Goal: Task Accomplishment & Management: Manage account settings

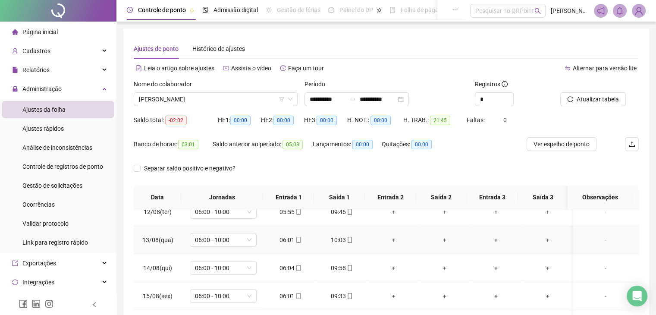
scroll to position [43, 0]
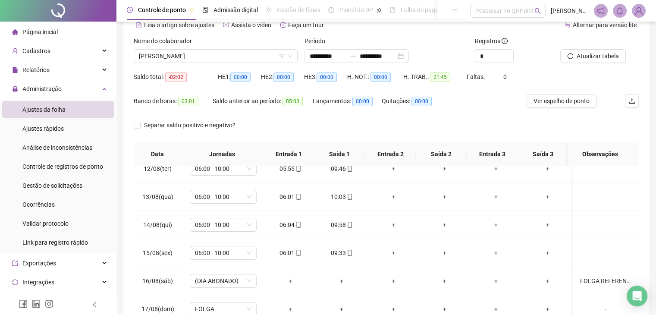
click at [252, 98] on div "Saldo anterior ao período: 05:03" at bounding box center [263, 101] width 100 height 10
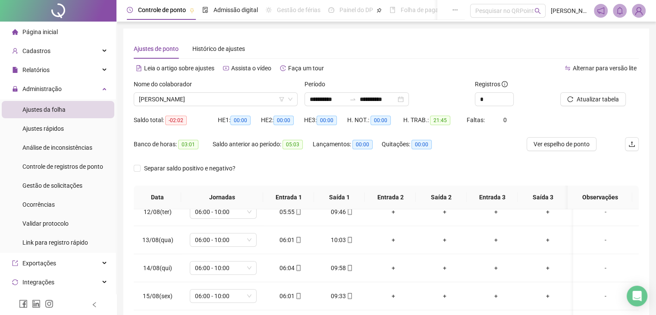
click at [247, 53] on div "Ajustes de ponto Histórico de ajustes" at bounding box center [386, 49] width 505 height 20
click at [223, 99] on span "[PERSON_NAME]" at bounding box center [216, 99] width 154 height 13
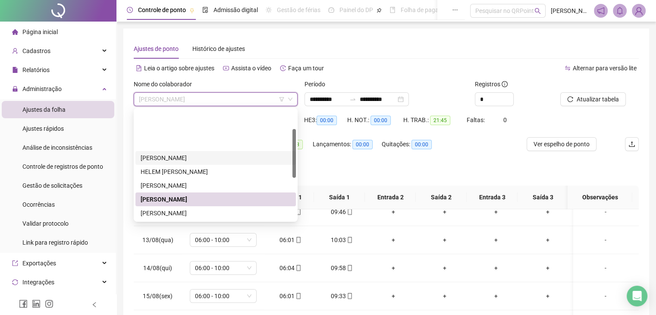
click at [220, 153] on div "[PERSON_NAME]" at bounding box center [216, 157] width 150 height 9
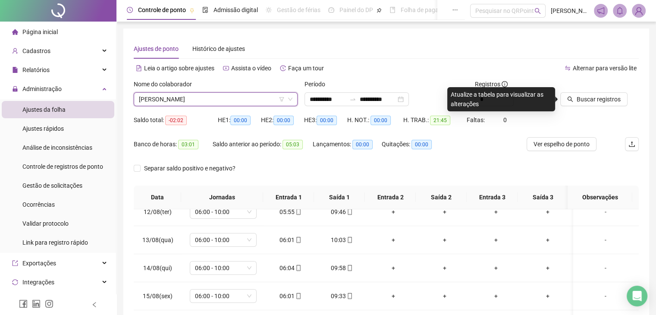
click at [242, 104] on span "[PERSON_NAME]" at bounding box center [216, 99] width 154 height 13
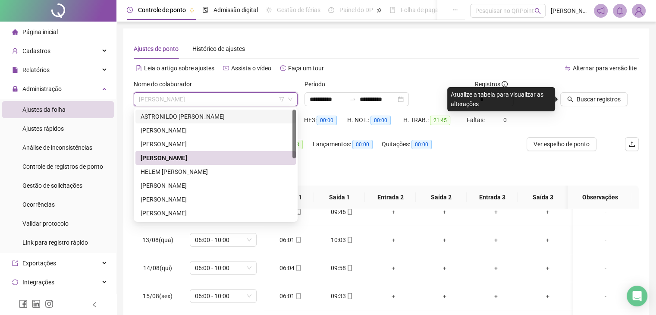
click at [221, 120] on div "ASTRONILDO [PERSON_NAME]" at bounding box center [216, 116] width 150 height 9
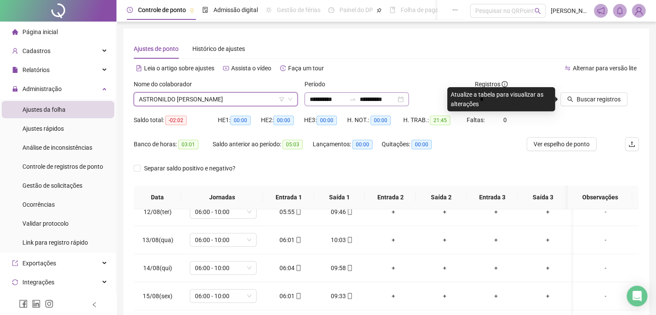
click at [409, 103] on div "**********" at bounding box center [357, 99] width 104 height 14
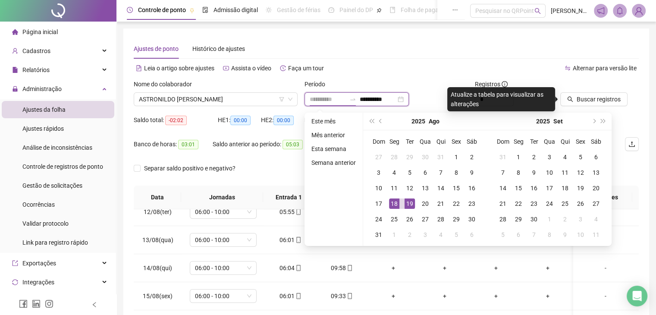
type input "**********"
drag, startPoint x: 391, startPoint y: 204, endPoint x: 399, endPoint y: 204, distance: 7.3
click at [391, 204] on div "18" at bounding box center [394, 204] width 10 height 10
type input "**********"
click at [413, 207] on div "19" at bounding box center [410, 204] width 10 height 10
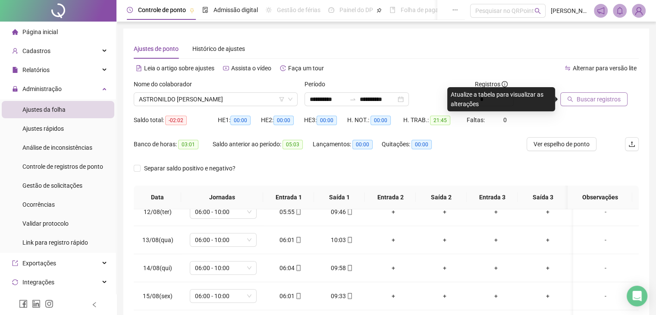
click at [570, 99] on icon "search" at bounding box center [570, 99] width 6 height 6
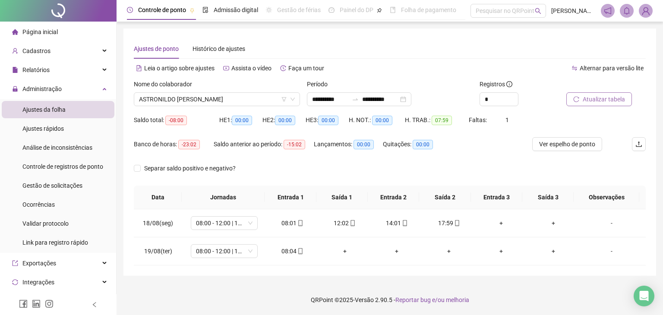
click at [596, 100] on span "Atualizar tabela" at bounding box center [604, 99] width 42 height 9
click at [266, 99] on span "ASTRONILDO [PERSON_NAME]" at bounding box center [217, 99] width 156 height 13
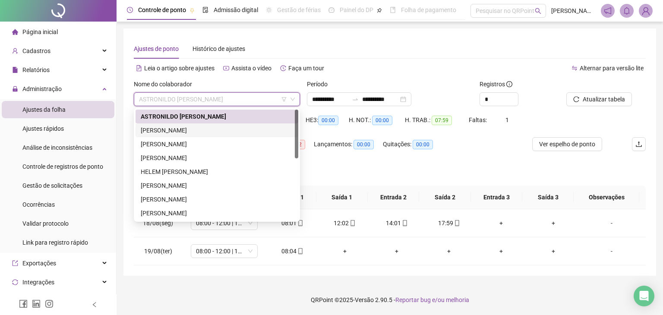
click at [240, 132] on div "[PERSON_NAME]" at bounding box center [217, 130] width 152 height 9
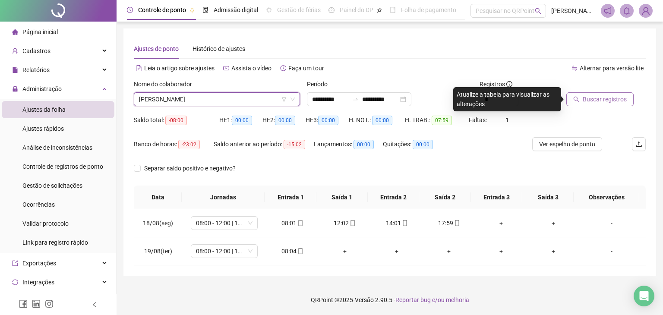
click at [586, 99] on span "Buscar registros" at bounding box center [605, 99] width 44 height 9
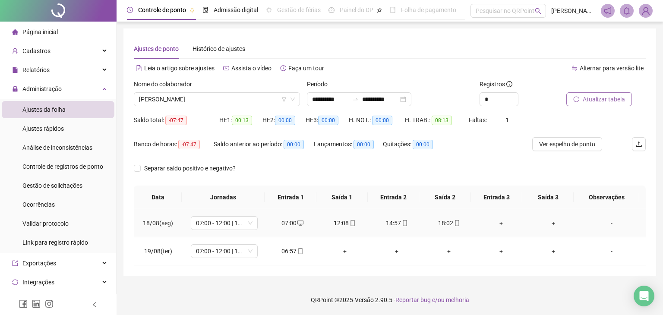
click at [342, 224] on div "12:08" at bounding box center [344, 222] width 38 height 9
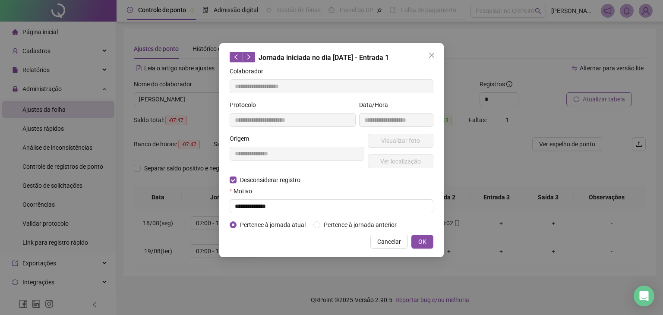
type input "**********"
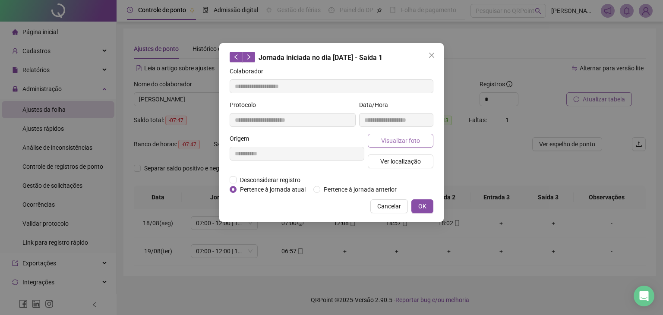
click at [400, 138] on span "Visualizar foto" at bounding box center [400, 140] width 39 height 9
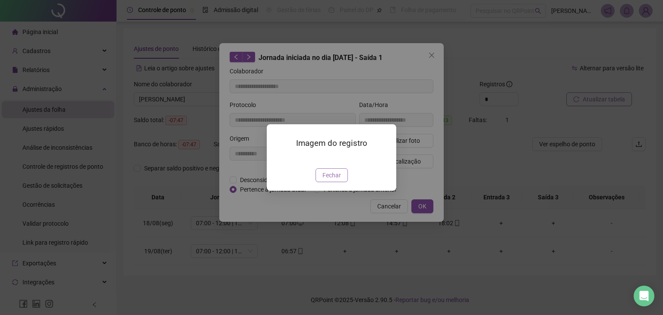
click at [334, 180] on span "Fechar" at bounding box center [331, 174] width 19 height 9
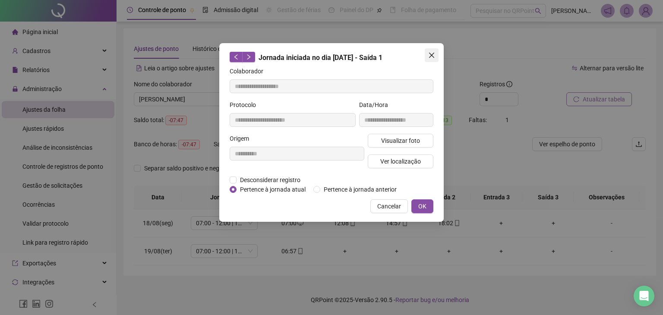
click at [430, 55] on icon "close" at bounding box center [431, 55] width 7 height 7
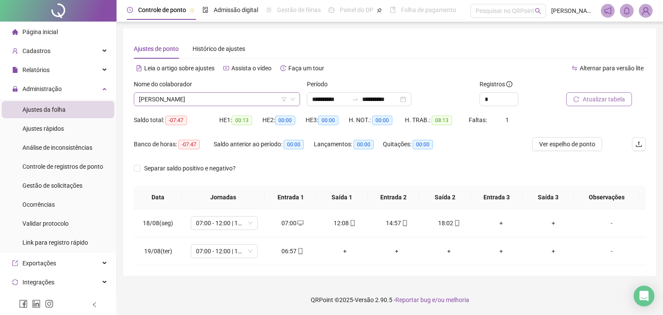
click at [223, 99] on span "[PERSON_NAME]" at bounding box center [217, 99] width 156 height 13
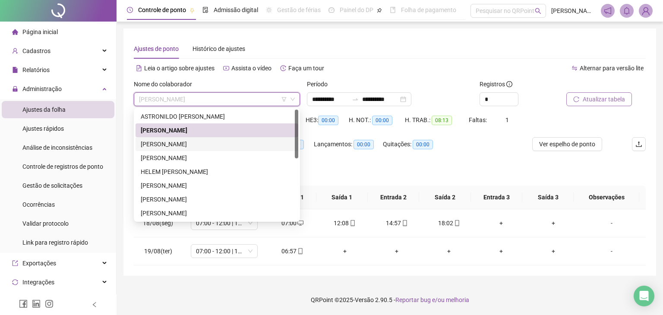
click at [198, 147] on div "[PERSON_NAME]" at bounding box center [217, 143] width 152 height 9
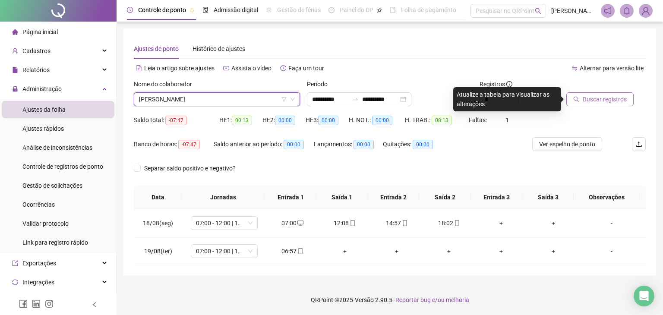
click at [612, 93] on button "Buscar registros" at bounding box center [599, 99] width 67 height 14
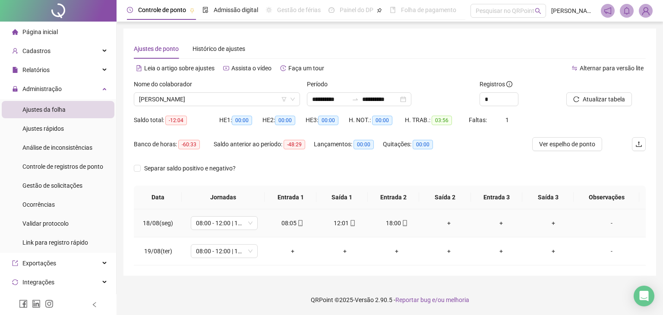
click at [445, 224] on div "+" at bounding box center [449, 222] width 38 height 9
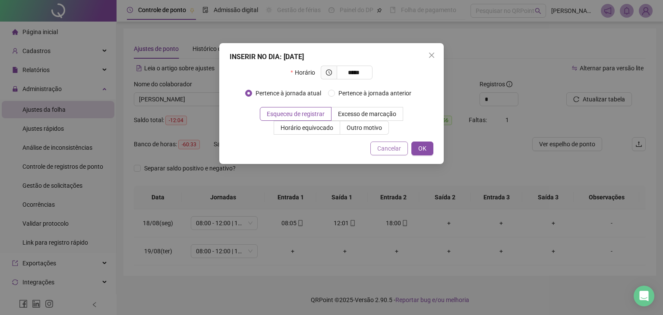
type input "*****"
click at [390, 146] on span "Cancelar" at bounding box center [389, 148] width 24 height 9
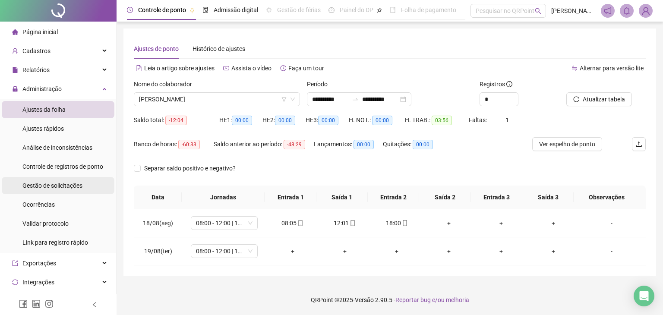
click at [77, 190] on div "Gestão de solicitações" at bounding box center [52, 185] width 60 height 17
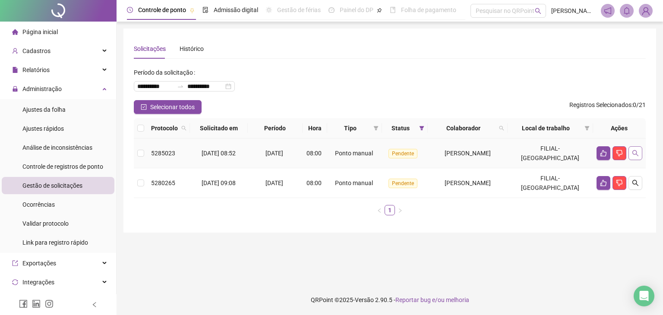
click at [635, 153] on icon "search" at bounding box center [635, 153] width 7 height 7
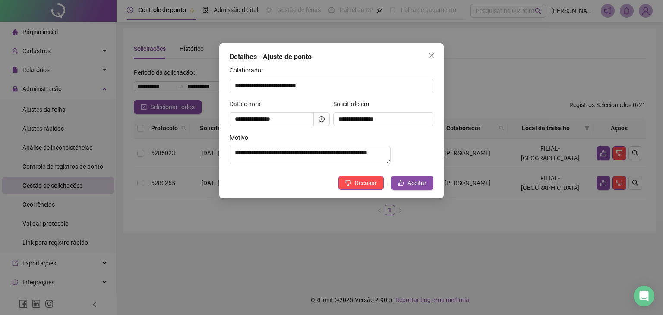
drag, startPoint x: 520, startPoint y: 223, endPoint x: 446, endPoint y: 209, distance: 75.2
click at [519, 222] on div "**********" at bounding box center [331, 157] width 663 height 315
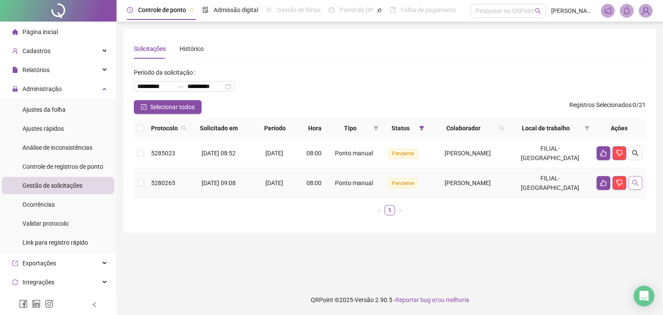
click at [635, 180] on icon "search" at bounding box center [635, 183] width 7 height 7
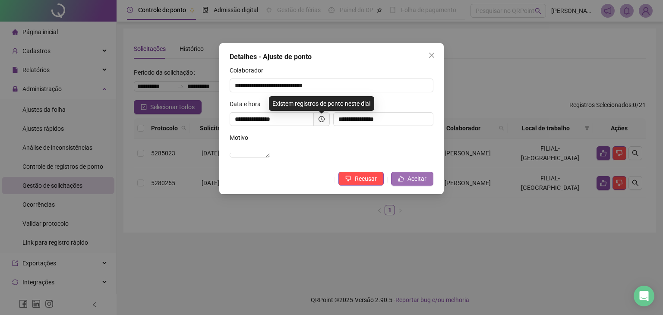
click at [423, 183] on span "Aceitar" at bounding box center [416, 178] width 19 height 9
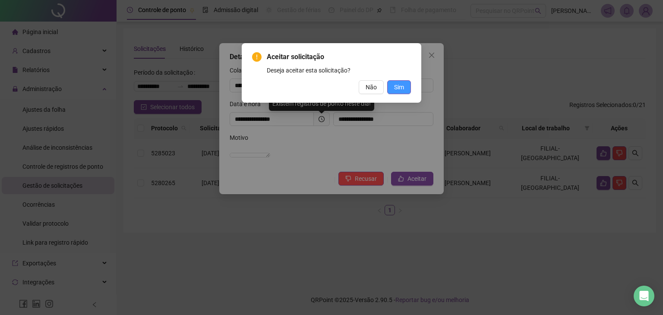
click at [395, 88] on span "Sim" at bounding box center [399, 86] width 10 height 9
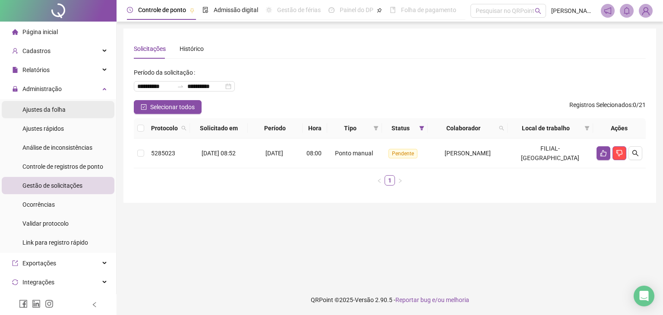
click at [75, 115] on li "Ajustes da folha" at bounding box center [58, 109] width 113 height 17
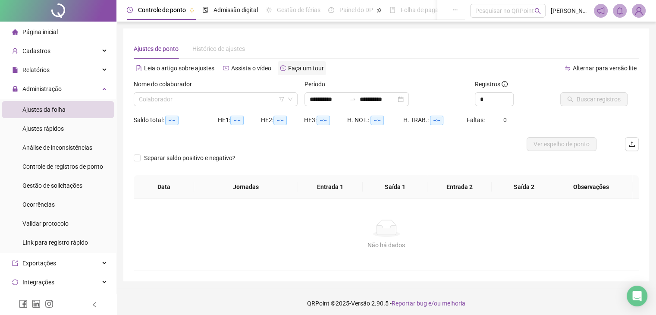
type input "**********"
click at [357, 94] on div "**********" at bounding box center [357, 99] width 104 height 14
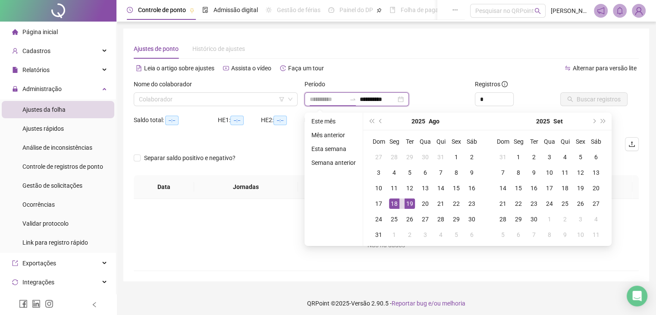
type input "**********"
drag, startPoint x: 390, startPoint y: 206, endPoint x: 396, endPoint y: 205, distance: 6.1
click at [391, 206] on div "18" at bounding box center [394, 204] width 10 height 10
type input "**********"
click at [408, 204] on div "19" at bounding box center [410, 204] width 10 height 10
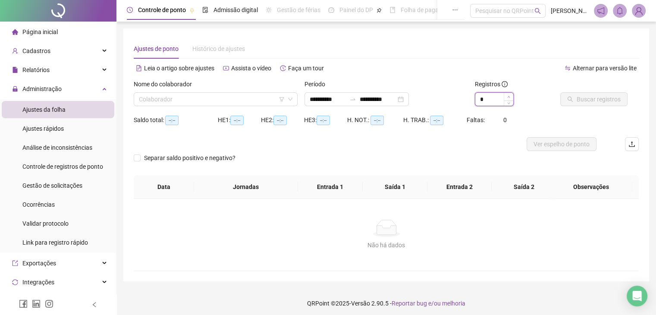
type input "*"
click at [508, 96] on icon "up" at bounding box center [509, 96] width 3 height 3
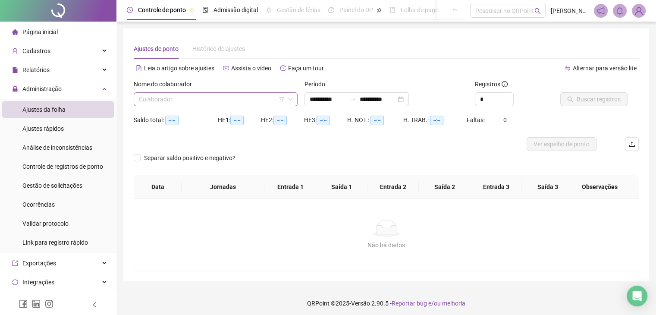
click at [233, 104] on input "search" at bounding box center [212, 99] width 146 height 13
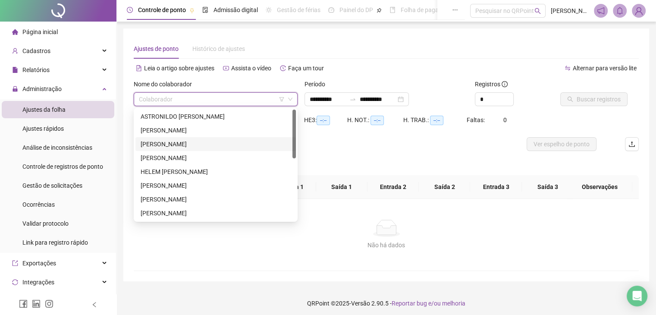
click at [205, 138] on div "[PERSON_NAME]" at bounding box center [216, 144] width 161 height 14
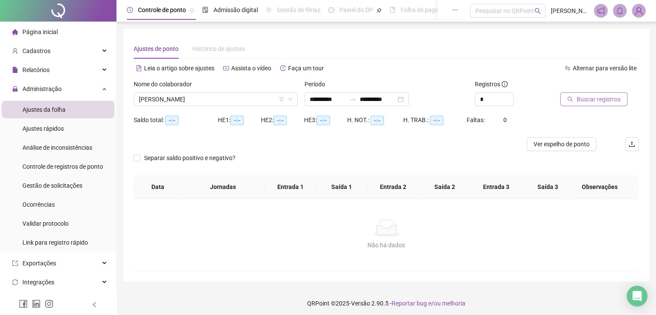
click at [587, 98] on span "Buscar registros" at bounding box center [599, 99] width 44 height 9
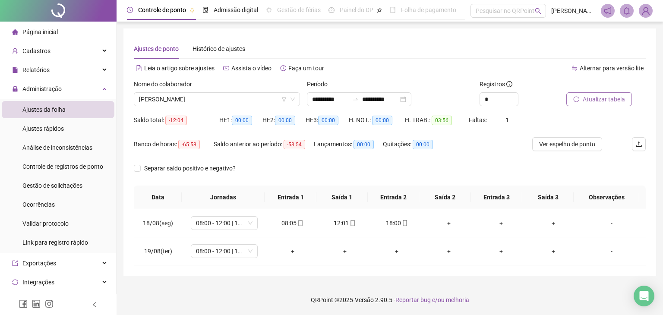
click at [603, 101] on span "Atualizar tabela" at bounding box center [604, 99] width 42 height 9
click at [443, 224] on div "+" at bounding box center [449, 222] width 38 height 9
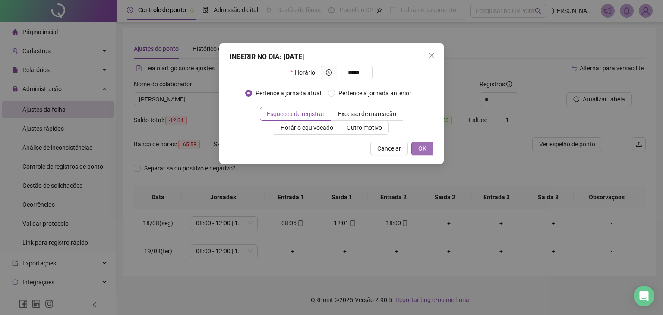
type input "*****"
click at [425, 149] on span "OK" at bounding box center [422, 148] width 8 height 9
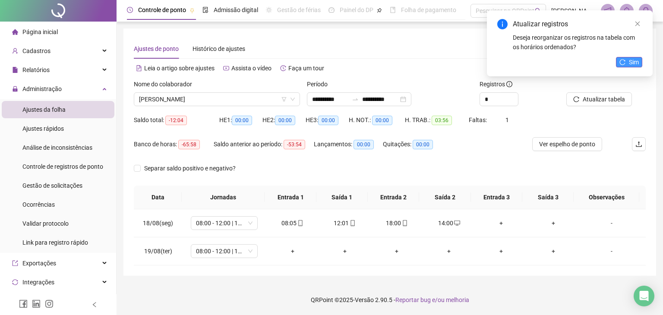
click at [635, 63] on span "Sim" at bounding box center [634, 61] width 10 height 9
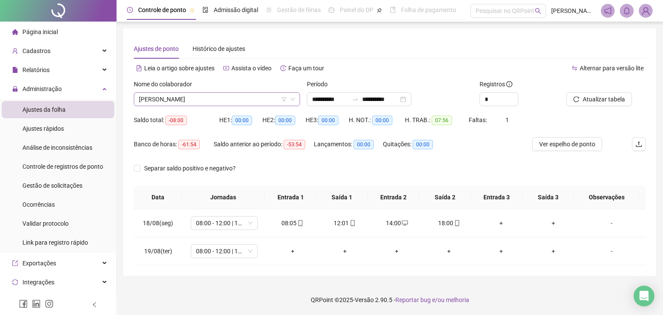
click at [266, 104] on span "[PERSON_NAME]" at bounding box center [217, 99] width 156 height 13
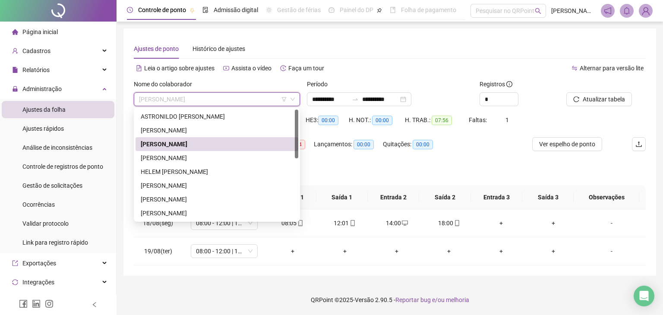
click at [266, 103] on span "[PERSON_NAME]" at bounding box center [217, 99] width 156 height 13
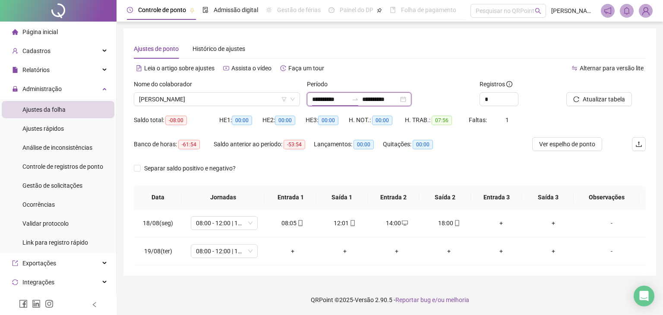
click at [340, 99] on input "**********" at bounding box center [330, 99] width 36 height 9
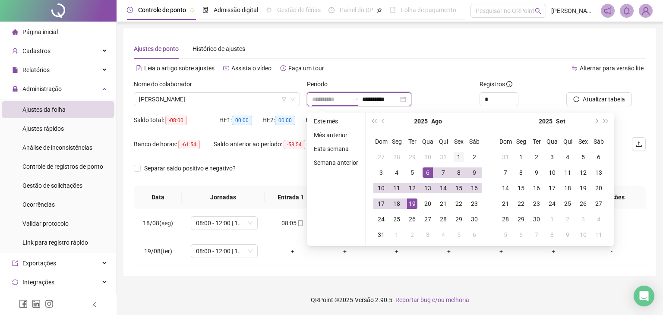
type input "**********"
click at [460, 157] on div "1" at bounding box center [459, 157] width 10 height 10
type input "**********"
click at [416, 203] on div "19" at bounding box center [412, 204] width 10 height 10
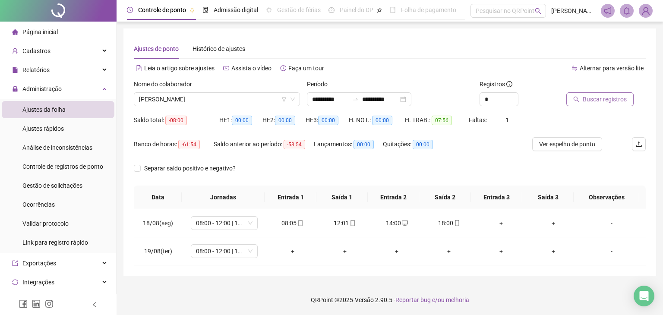
click at [571, 100] on button "Buscar registros" at bounding box center [599, 99] width 67 height 14
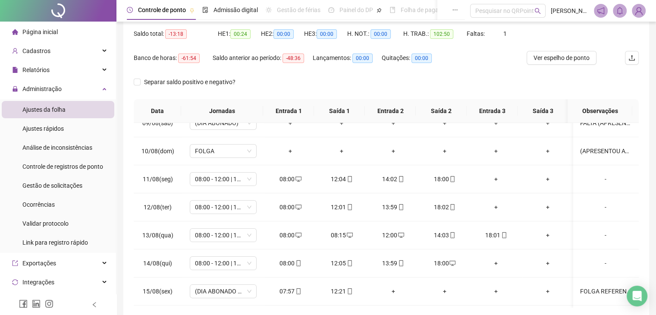
scroll to position [259, 0]
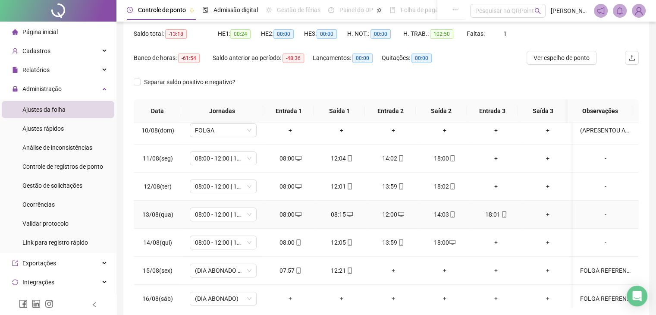
click at [494, 211] on div "18:01" at bounding box center [497, 214] width 38 height 9
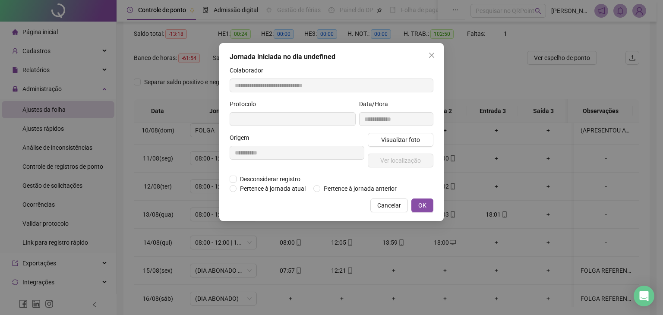
type input "**********"
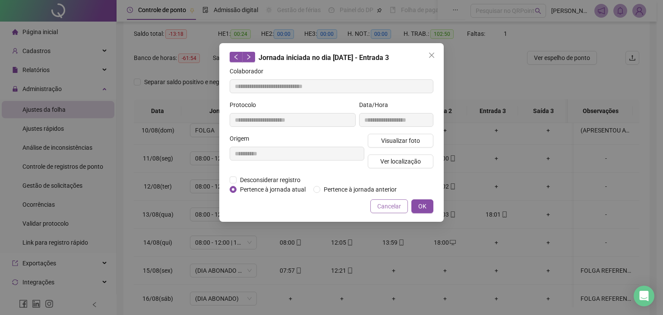
click at [396, 205] on span "Cancelar" at bounding box center [389, 206] width 24 height 9
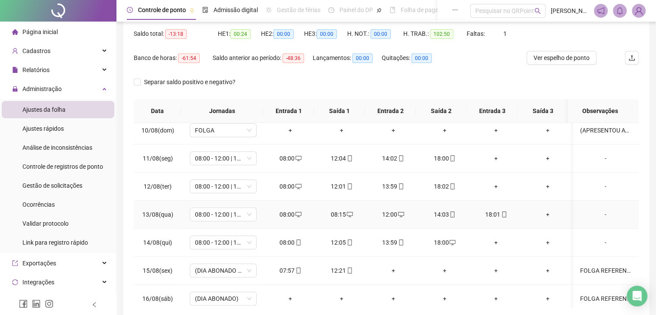
click at [398, 215] on icon "desktop" at bounding box center [401, 214] width 6 height 6
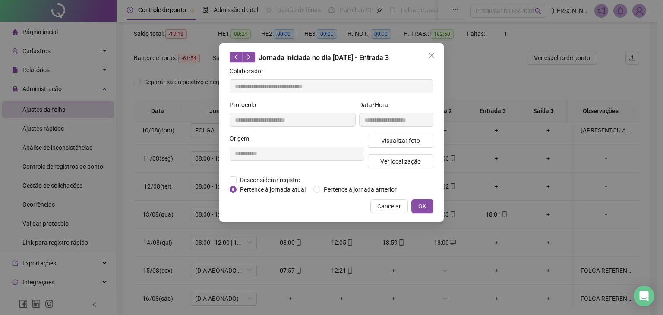
type input "**********"
click at [433, 245] on div "**********" at bounding box center [331, 157] width 663 height 315
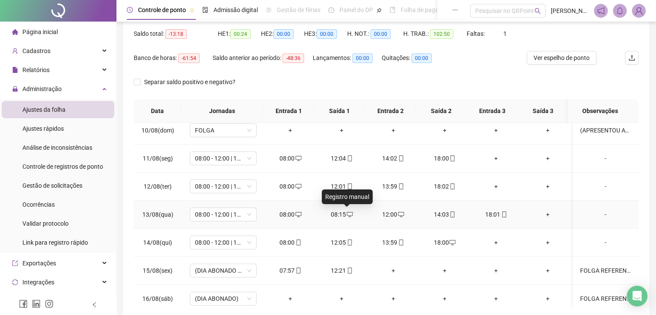
click at [346, 214] on span "desktop" at bounding box center [349, 214] width 7 height 6
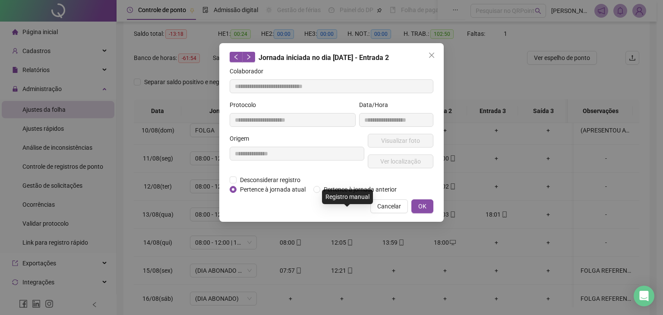
type input "**********"
click at [391, 203] on span "Cancelar" at bounding box center [389, 206] width 24 height 9
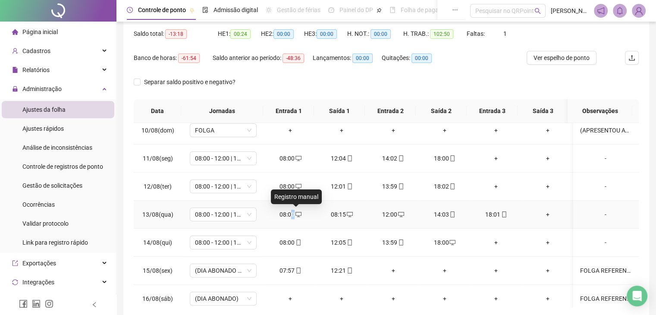
drag, startPoint x: 296, startPoint y: 213, endPoint x: 291, endPoint y: 218, distance: 6.1
click at [291, 218] on div "08:00" at bounding box center [290, 214] width 38 height 9
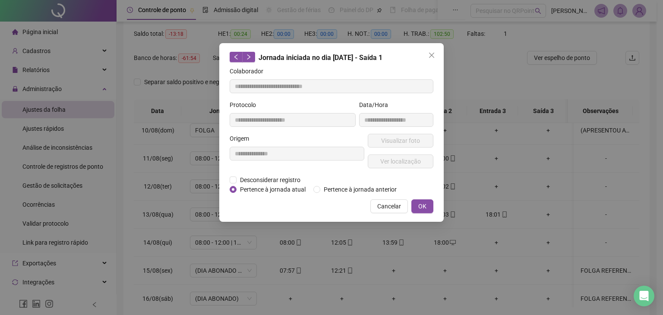
type input "**********"
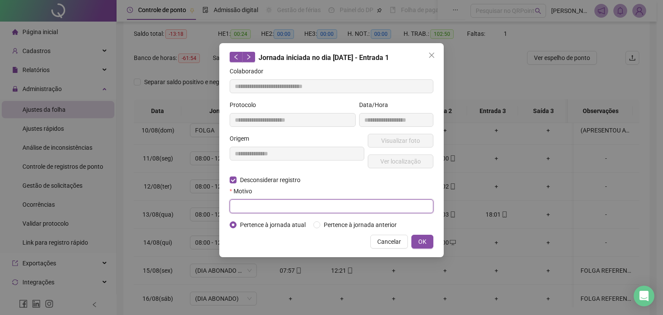
click at [290, 204] on input "text" at bounding box center [332, 206] width 204 height 14
type input "*********"
click at [385, 239] on span "Cancelar" at bounding box center [389, 241] width 24 height 9
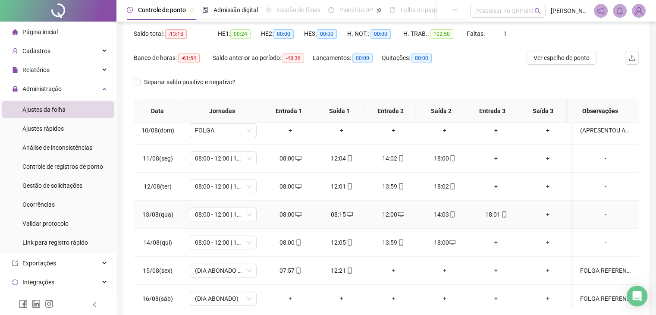
click at [344, 218] on div "08:15" at bounding box center [342, 214] width 38 height 9
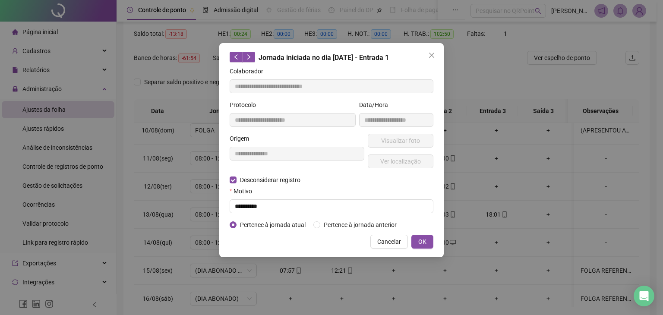
type input "**********"
click at [250, 204] on input "text" at bounding box center [332, 206] width 204 height 14
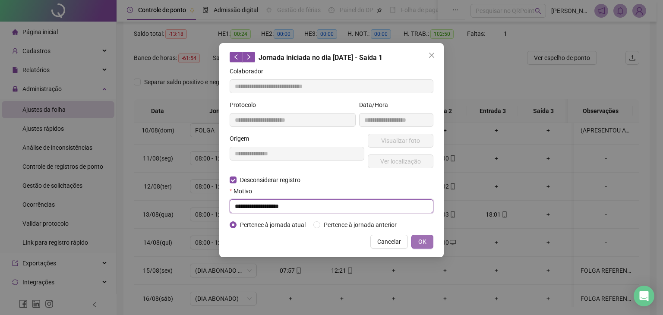
type input "**********"
click at [428, 243] on button "OK" at bounding box center [422, 242] width 22 height 14
click at [424, 243] on span "OK" at bounding box center [422, 241] width 8 height 9
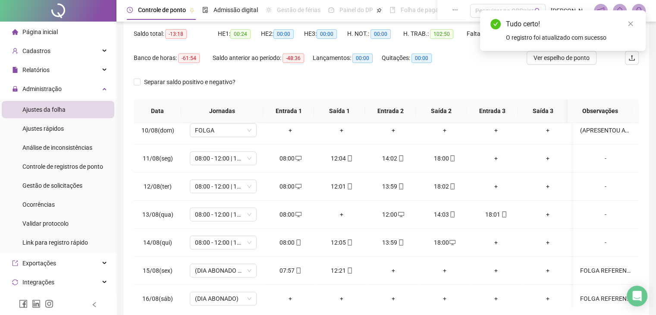
click at [572, 72] on div "Ver espelho de ponto" at bounding box center [569, 63] width 84 height 24
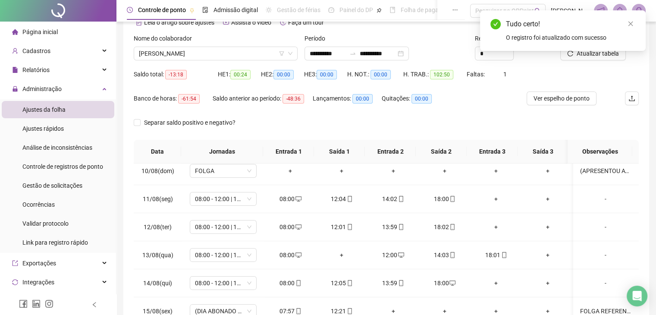
scroll to position [0, 0]
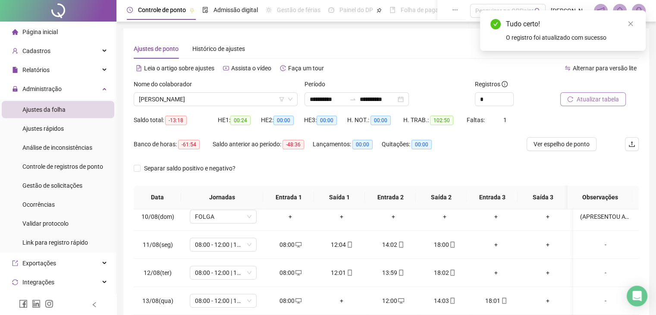
click at [583, 102] on span "Atualizar tabela" at bounding box center [598, 99] width 42 height 9
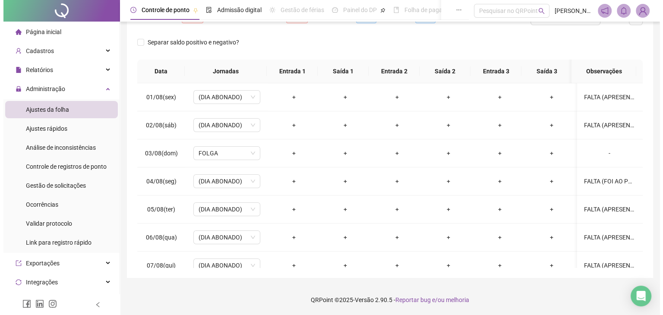
scroll to position [40, 0]
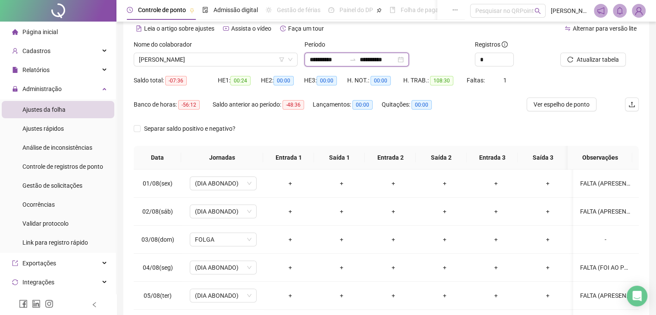
click at [396, 58] on input "**********" at bounding box center [378, 59] width 36 height 9
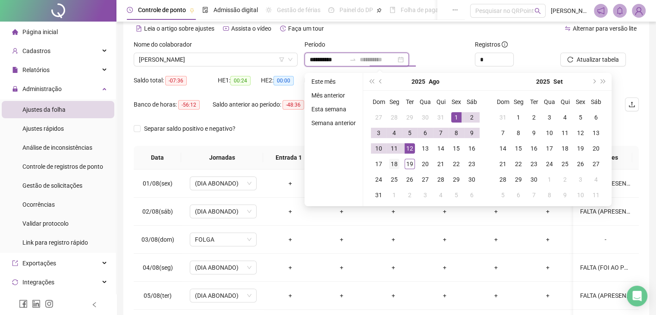
type input "**********"
click at [395, 163] on div "18" at bounding box center [394, 164] width 10 height 10
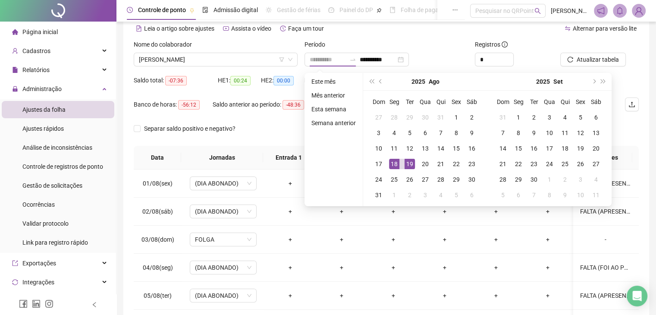
click at [408, 164] on div "19" at bounding box center [410, 164] width 10 height 10
type input "**********"
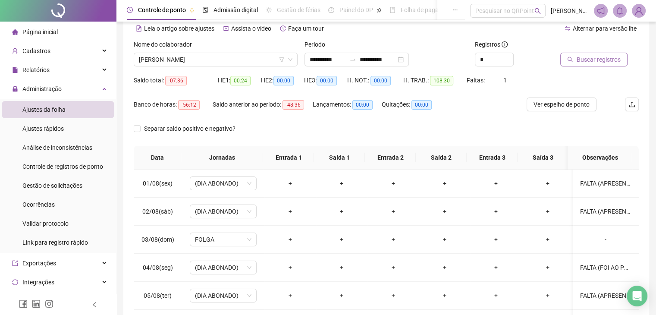
click at [596, 64] on button "Buscar registros" at bounding box center [594, 60] width 67 height 14
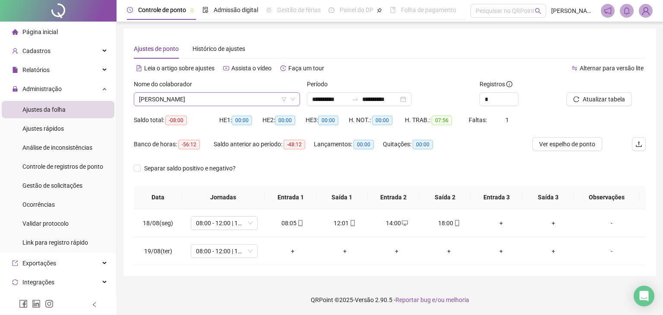
scroll to position [0, 0]
click at [267, 99] on span "[PERSON_NAME]" at bounding box center [217, 99] width 156 height 13
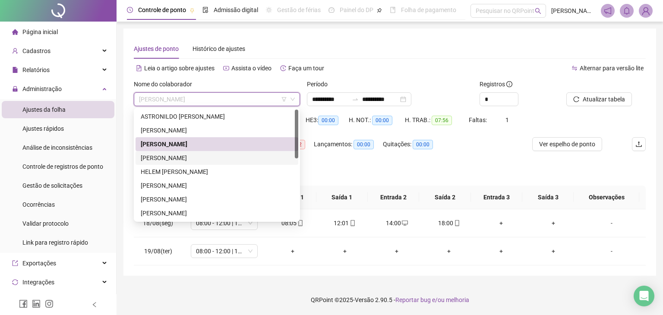
click at [227, 153] on div "[PERSON_NAME]" at bounding box center [217, 157] width 152 height 9
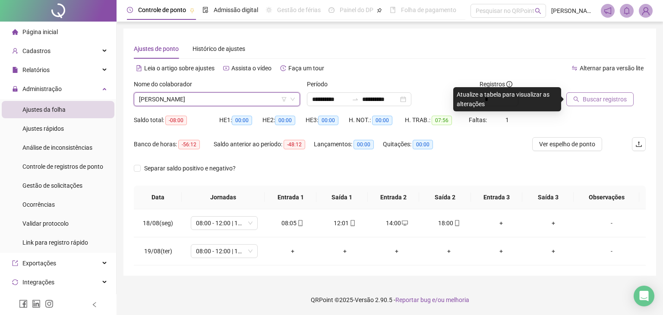
click at [597, 99] on span "Buscar registros" at bounding box center [605, 99] width 44 height 9
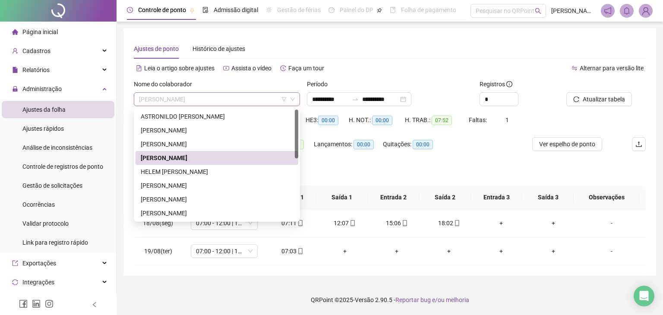
click at [224, 101] on span "[PERSON_NAME]" at bounding box center [217, 99] width 156 height 13
click at [226, 174] on div "HELEM [PERSON_NAME]" at bounding box center [217, 171] width 152 height 9
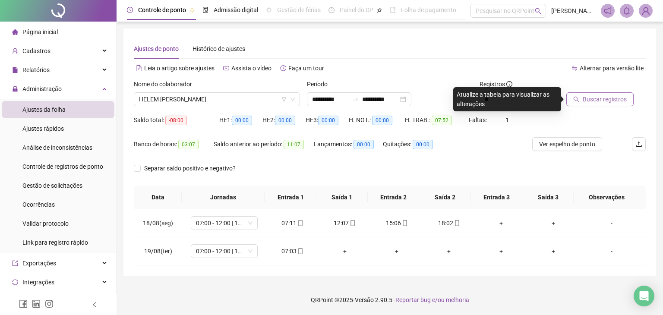
click at [590, 94] on button "Buscar registros" at bounding box center [599, 99] width 67 height 14
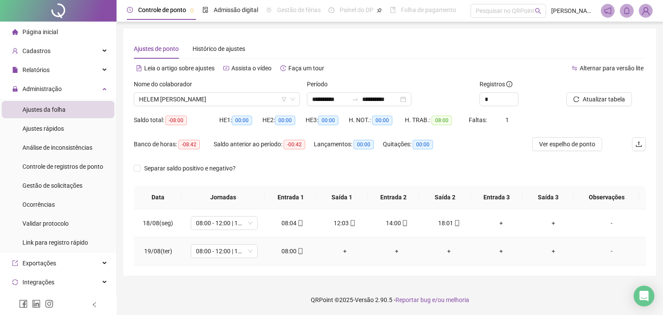
click at [297, 252] on icon "mobile" at bounding box center [300, 251] width 6 height 6
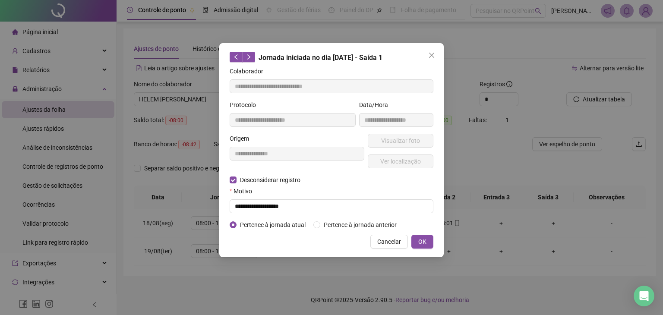
type input "**********"
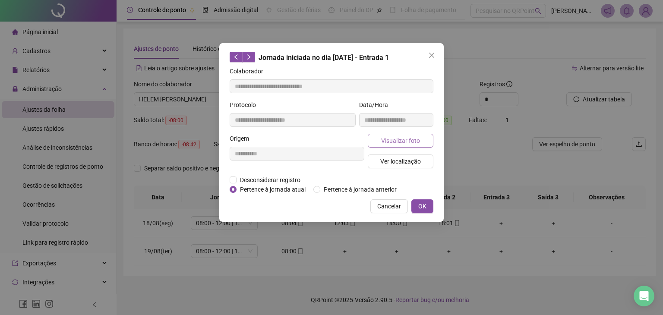
click at [400, 139] on span "Visualizar foto" at bounding box center [400, 140] width 39 height 9
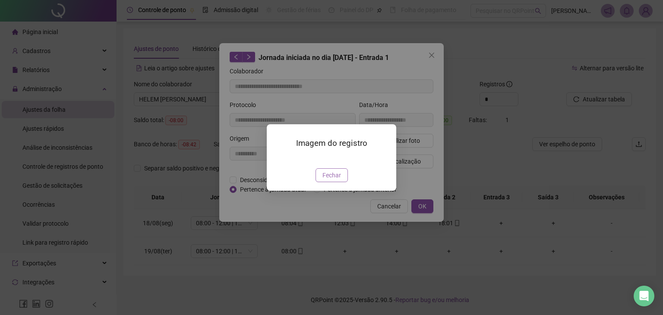
click at [338, 180] on span "Fechar" at bounding box center [331, 174] width 19 height 9
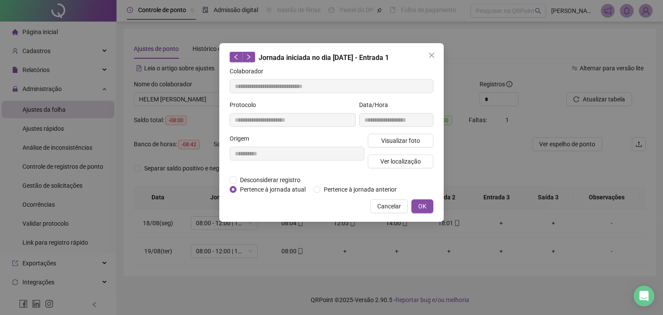
click at [436, 64] on div "**********" at bounding box center [331, 132] width 224 height 179
click at [432, 57] on icon "close" at bounding box center [431, 55] width 7 height 7
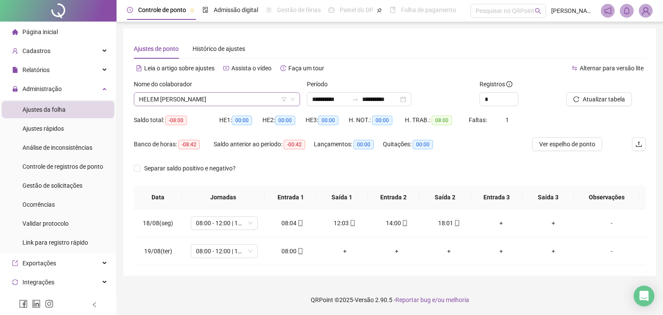
click at [242, 102] on span "HELEM [PERSON_NAME]" at bounding box center [217, 99] width 156 height 13
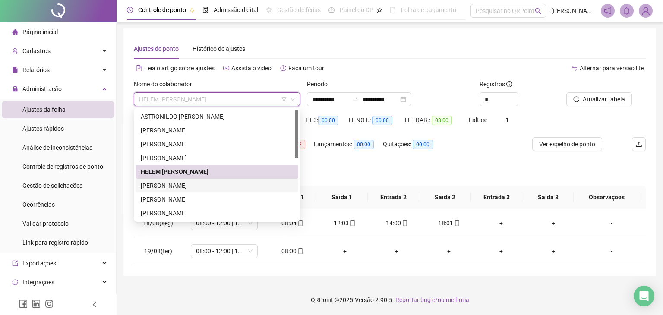
click at [209, 185] on div "[PERSON_NAME]" at bounding box center [217, 185] width 152 height 9
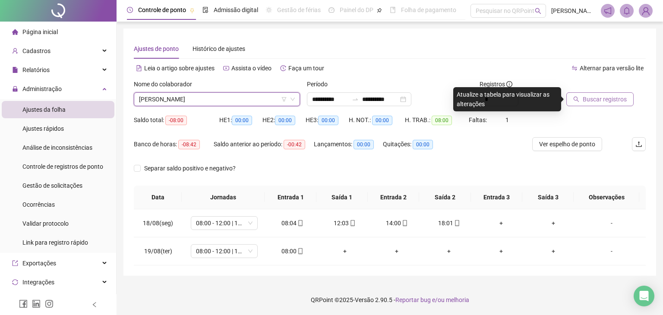
click at [603, 101] on span "Buscar registros" at bounding box center [605, 99] width 44 height 9
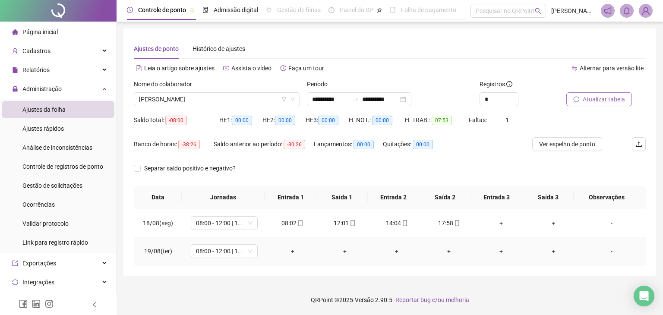
click at [610, 252] on div "-" at bounding box center [611, 250] width 51 height 9
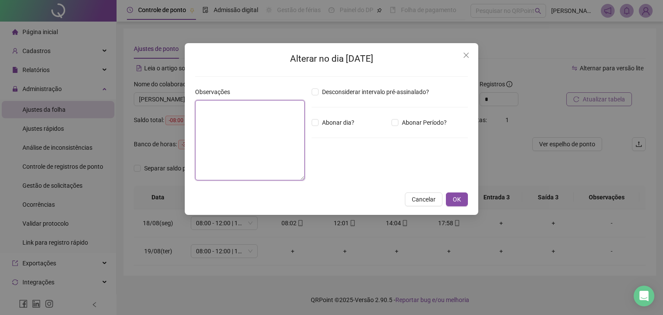
click at [233, 139] on textarea at bounding box center [250, 140] width 110 height 80
type textarea "**********"
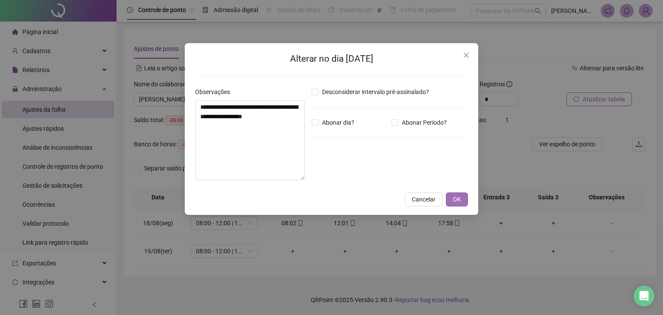
click at [458, 197] on span "OK" at bounding box center [457, 199] width 8 height 9
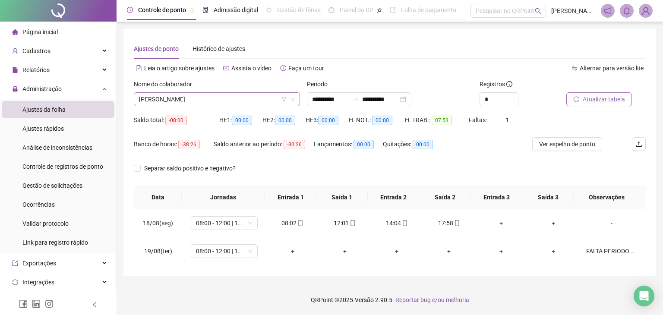
click at [242, 97] on span "[PERSON_NAME]" at bounding box center [217, 99] width 156 height 13
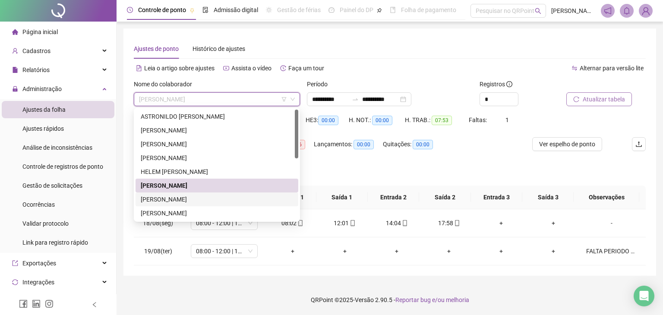
click at [208, 200] on div "[PERSON_NAME]" at bounding box center [217, 199] width 152 height 9
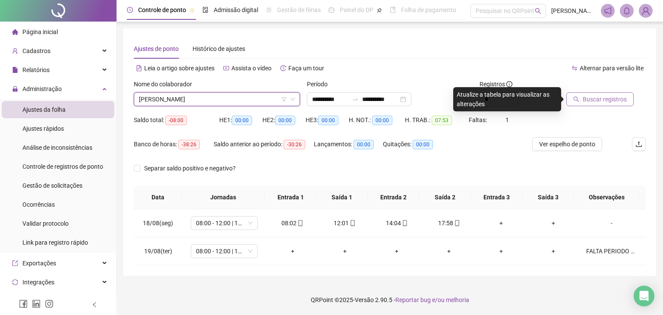
click at [592, 103] on span "Buscar registros" at bounding box center [605, 99] width 44 height 9
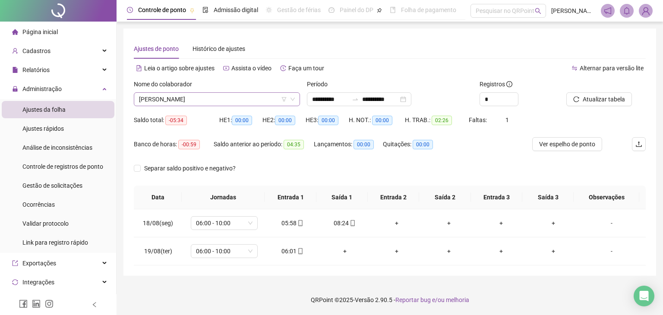
click at [231, 101] on span "[PERSON_NAME]" at bounding box center [217, 99] width 156 height 13
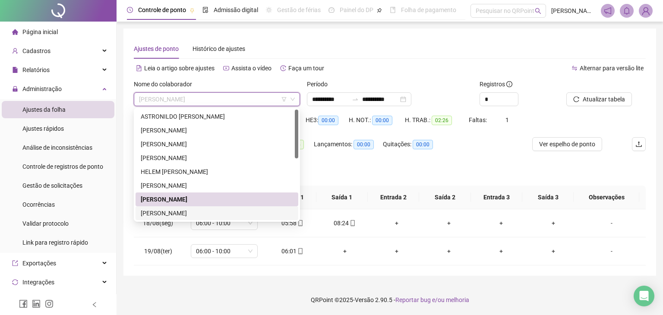
click at [252, 213] on div "[PERSON_NAME]" at bounding box center [217, 212] width 152 height 9
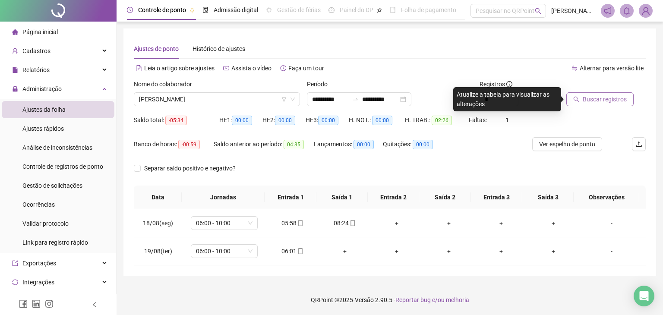
click at [609, 98] on span "Buscar registros" at bounding box center [605, 99] width 44 height 9
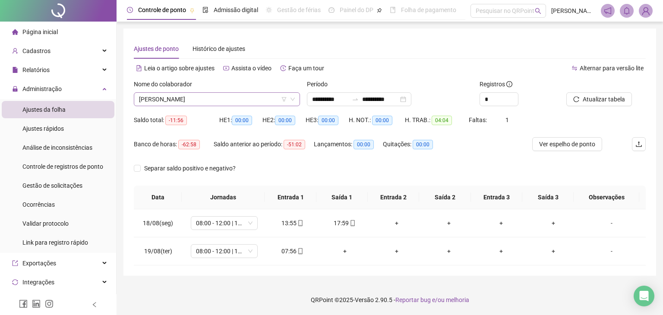
click at [269, 99] on span "[PERSON_NAME]" at bounding box center [217, 99] width 156 height 13
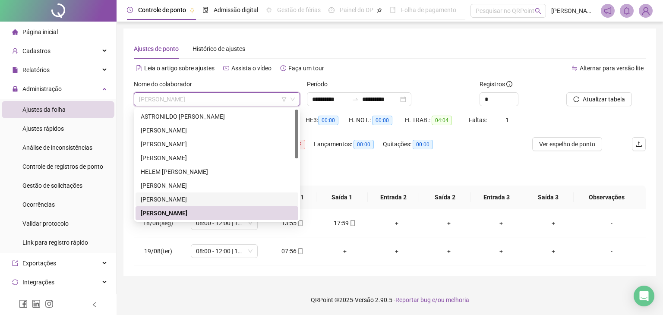
scroll to position [86, 0]
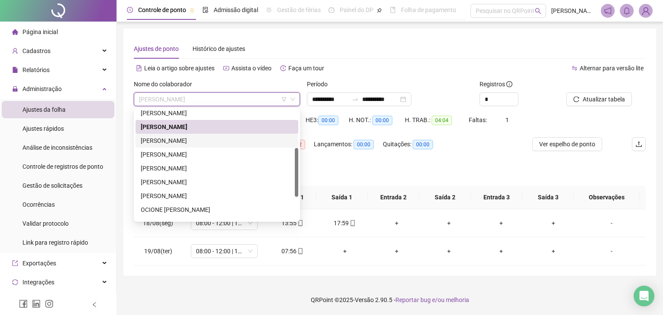
click at [189, 137] on div "[PERSON_NAME]" at bounding box center [217, 140] width 152 height 9
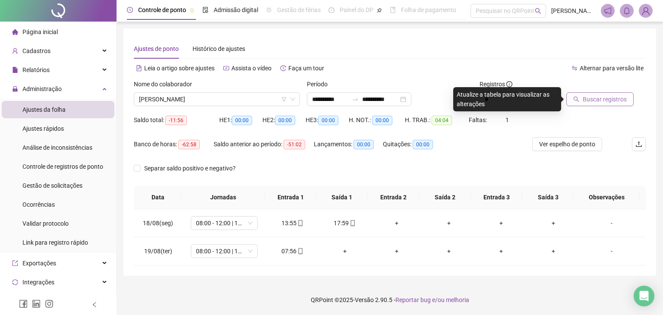
click at [608, 101] on span "Buscar registros" at bounding box center [605, 99] width 44 height 9
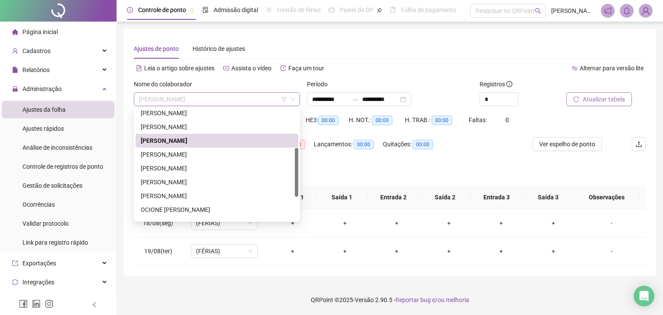
click at [278, 94] on span "[PERSON_NAME]" at bounding box center [217, 99] width 156 height 13
click at [220, 158] on div "[PERSON_NAME]" at bounding box center [217, 154] width 152 height 9
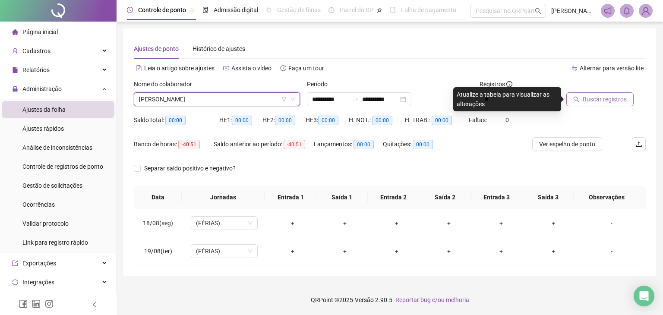
click at [602, 97] on span "Buscar registros" at bounding box center [605, 99] width 44 height 9
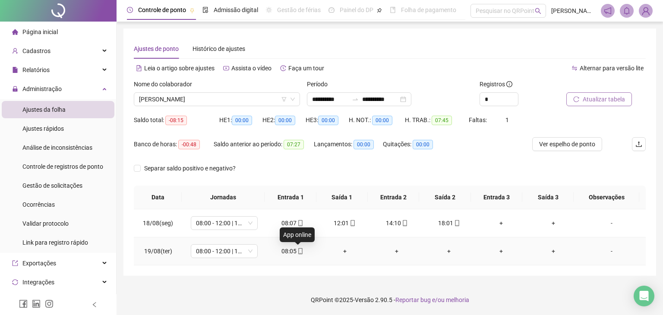
click at [299, 248] on icon "mobile" at bounding box center [301, 251] width 4 height 6
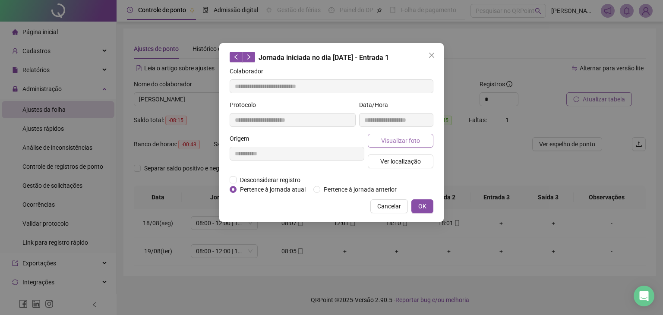
type input "**********"
click at [386, 136] on span "Visualizar foto" at bounding box center [400, 140] width 39 height 9
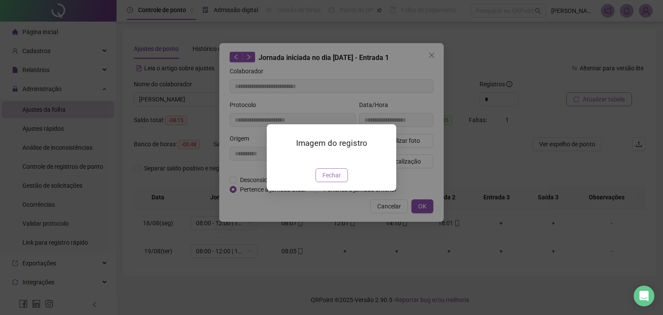
click at [336, 180] on span "Fechar" at bounding box center [331, 174] width 19 height 9
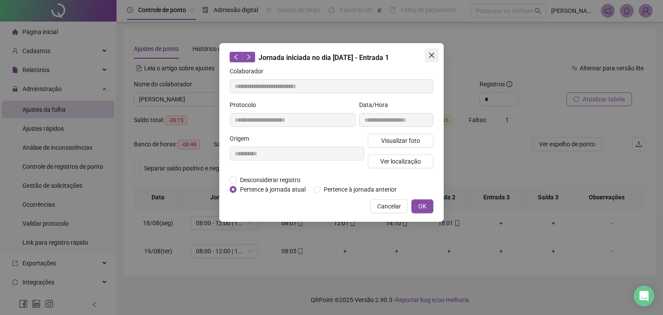
click at [426, 57] on span "Close" at bounding box center [432, 55] width 14 height 7
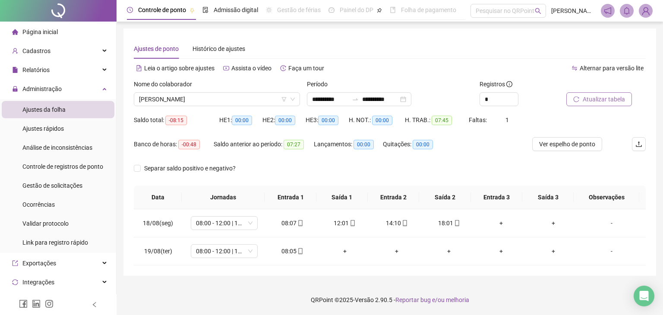
click at [239, 108] on div "Nome do colaborador [PERSON_NAME]" at bounding box center [216, 96] width 173 height 34
click at [241, 101] on span "[PERSON_NAME]" at bounding box center [217, 99] width 156 height 13
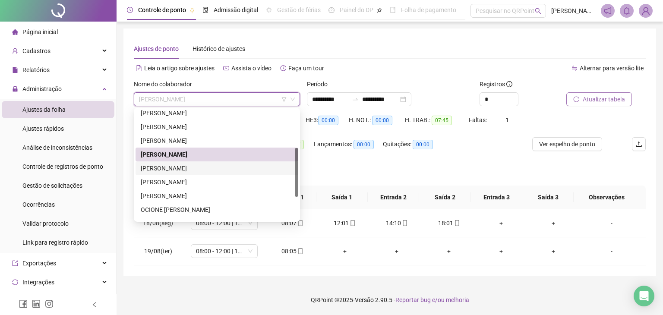
click at [216, 174] on div "[PERSON_NAME]" at bounding box center [217, 168] width 163 height 14
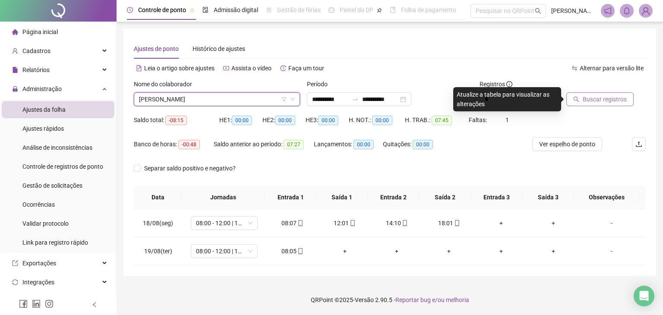
click at [588, 101] on span "Buscar registros" at bounding box center [605, 99] width 44 height 9
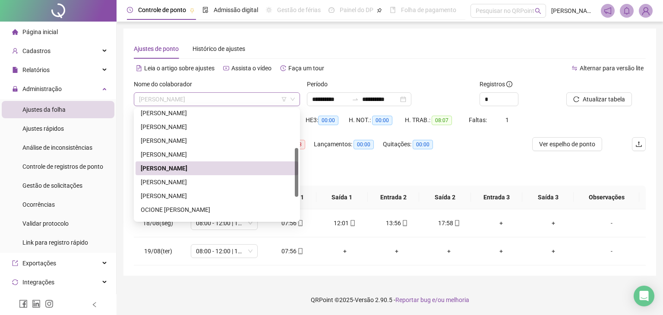
click at [238, 102] on span "[PERSON_NAME]" at bounding box center [217, 99] width 156 height 13
click at [230, 180] on div "[PERSON_NAME]" at bounding box center [217, 181] width 152 height 9
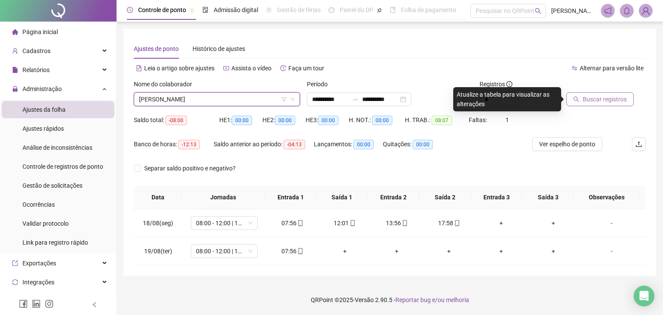
click at [601, 97] on span "Buscar registros" at bounding box center [605, 99] width 44 height 9
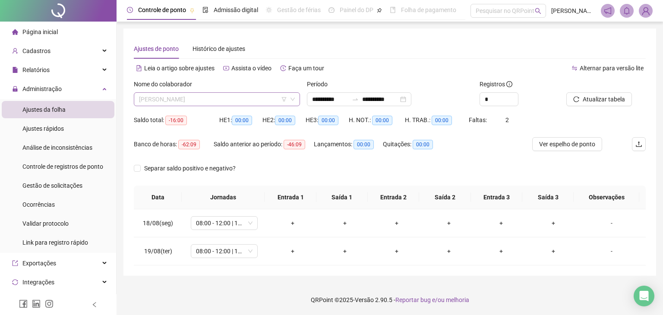
click at [266, 102] on span "[PERSON_NAME]" at bounding box center [217, 99] width 156 height 13
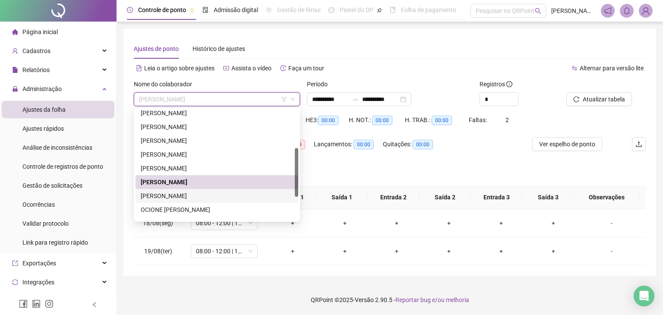
click at [216, 198] on div "[PERSON_NAME]" at bounding box center [217, 195] width 152 height 9
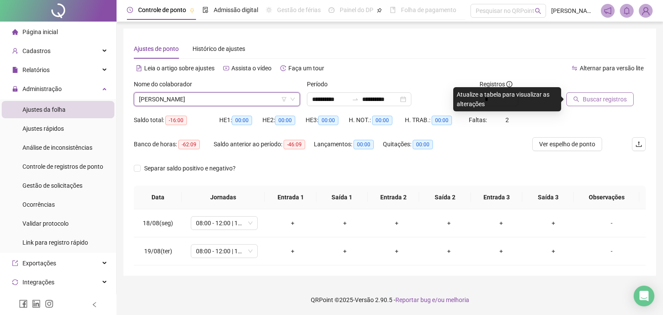
click at [614, 94] on button "Buscar registros" at bounding box center [599, 99] width 67 height 14
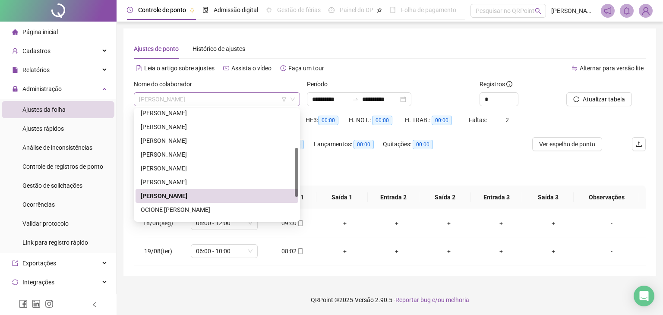
click at [233, 100] on span "[PERSON_NAME]" at bounding box center [217, 99] width 156 height 13
click at [207, 208] on div "OCIONE [PERSON_NAME]" at bounding box center [217, 209] width 152 height 9
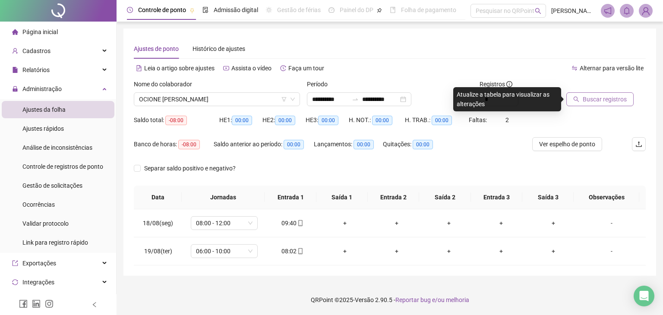
click at [587, 102] on span "Buscar registros" at bounding box center [605, 99] width 44 height 9
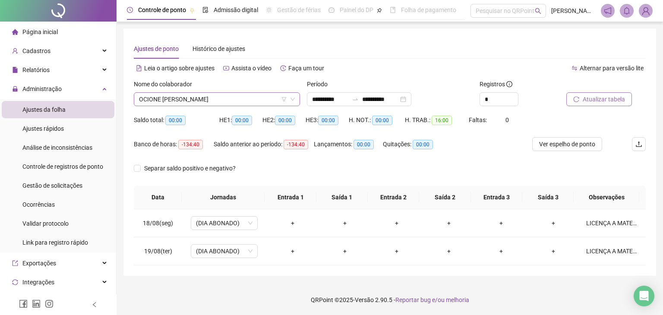
click at [252, 104] on span "OCIONE [PERSON_NAME]" at bounding box center [217, 99] width 156 height 13
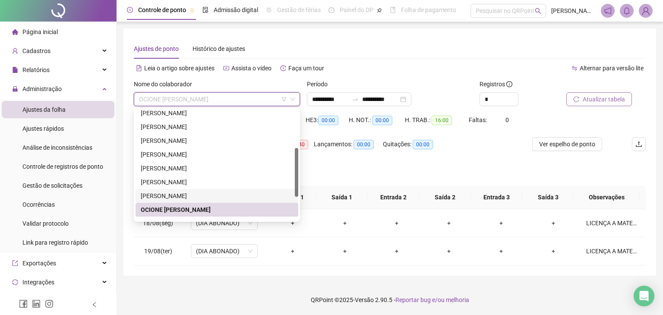
click at [194, 194] on div "[PERSON_NAME]" at bounding box center [217, 195] width 152 height 9
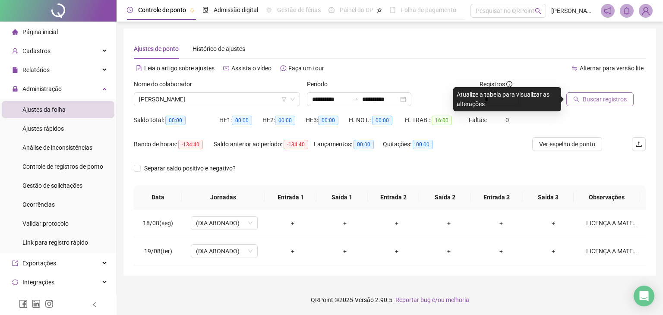
click at [623, 90] on div at bounding box center [595, 85] width 58 height 13
click at [621, 95] on span "Buscar registros" at bounding box center [605, 99] width 44 height 9
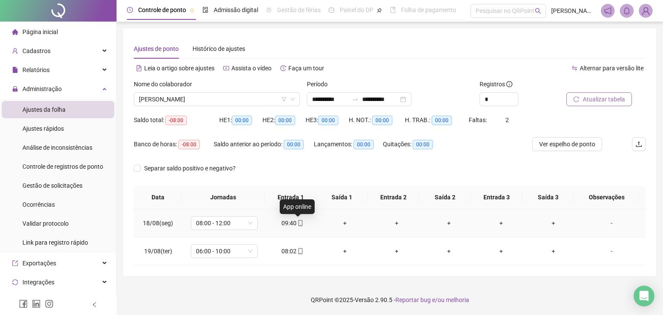
click at [296, 222] on span "mobile" at bounding box center [299, 223] width 7 height 6
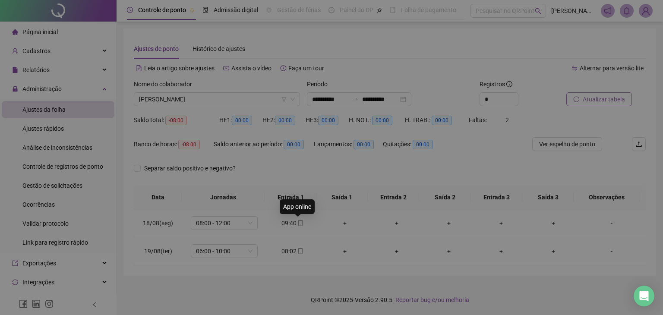
type input "**********"
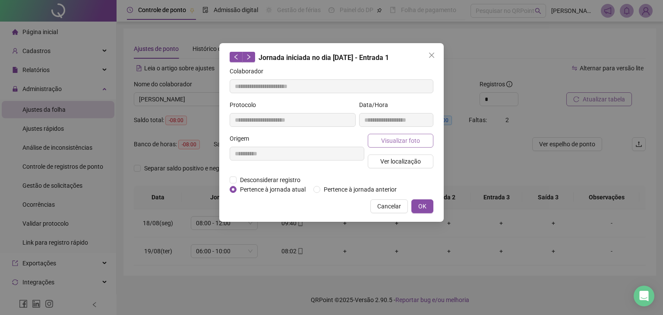
click at [429, 136] on button "Visualizar foto" at bounding box center [401, 141] width 66 height 14
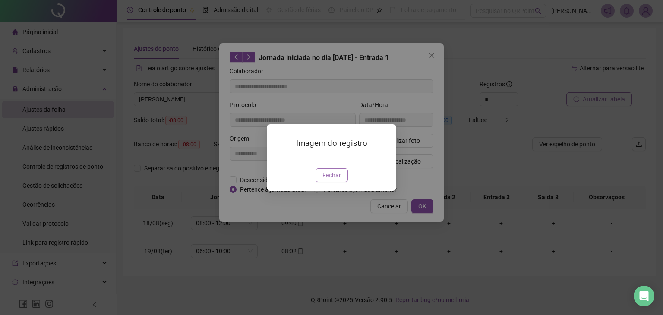
click at [337, 180] on span "Fechar" at bounding box center [331, 174] width 19 height 9
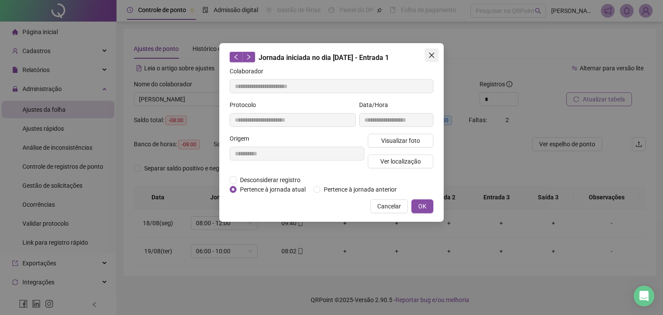
click at [434, 52] on button "Close" at bounding box center [432, 55] width 14 height 14
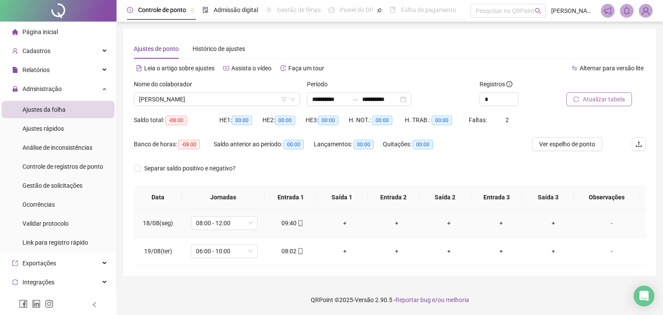
click at [292, 220] on div "09:40" at bounding box center [292, 222] width 38 height 9
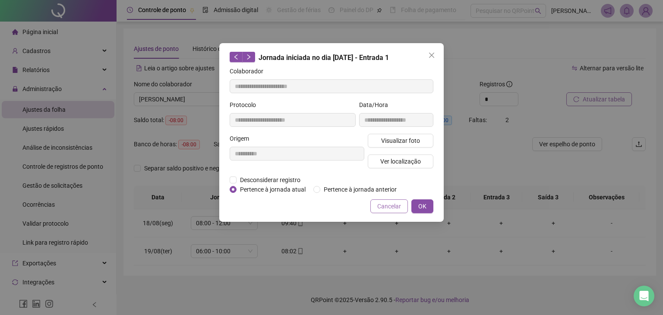
click at [380, 210] on span "Cancelar" at bounding box center [389, 206] width 24 height 9
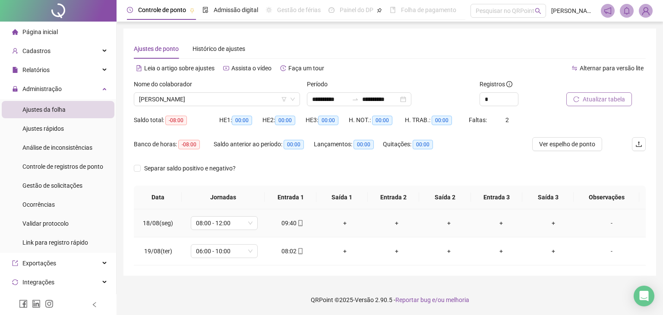
drag, startPoint x: 301, startPoint y: 222, endPoint x: 284, endPoint y: 223, distance: 17.3
click at [282, 225] on div "09:40" at bounding box center [292, 222] width 38 height 9
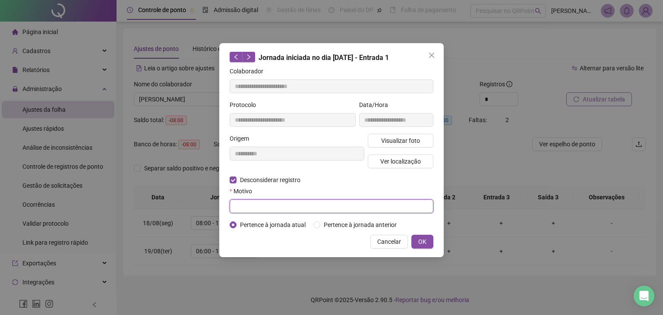
click at [289, 213] on input "text" at bounding box center [332, 206] width 204 height 14
type input "**********"
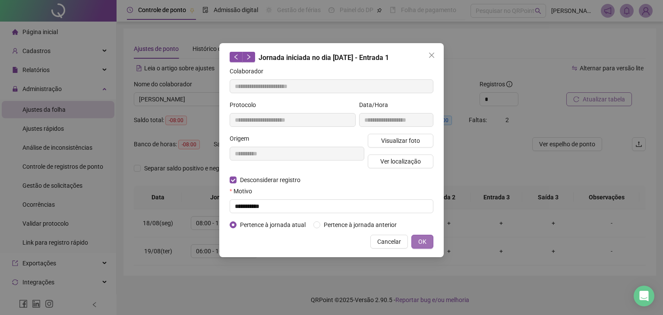
click at [422, 239] on span "OK" at bounding box center [422, 241] width 8 height 9
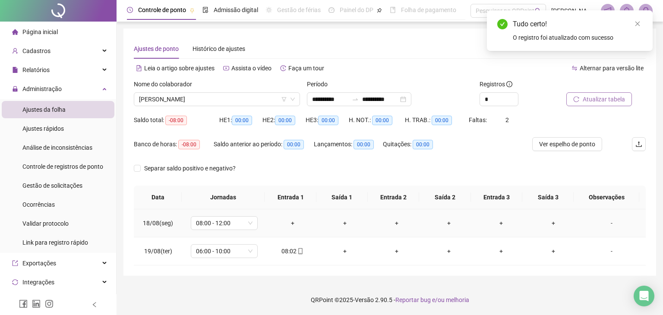
click at [289, 229] on td "+" at bounding box center [292, 223] width 52 height 28
click at [293, 222] on div "+" at bounding box center [292, 222] width 38 height 9
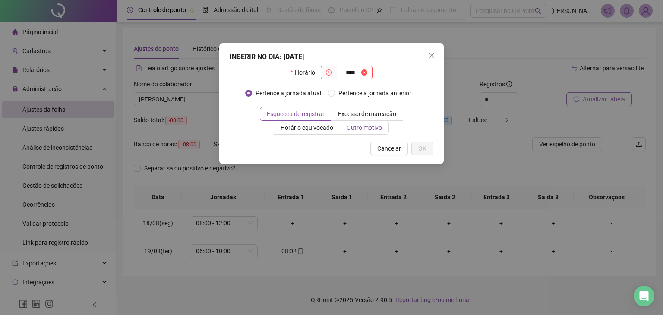
type input "****"
click at [369, 126] on span "Outro motivo" at bounding box center [364, 127] width 35 height 7
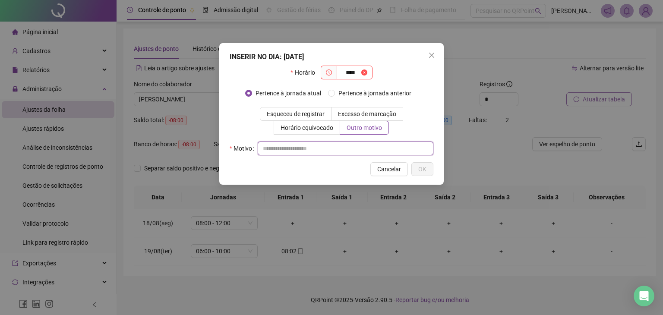
click at [308, 145] on input "text" at bounding box center [346, 149] width 176 height 14
type input "*"
type input "**********"
click at [356, 76] on input "****" at bounding box center [351, 72] width 18 height 9
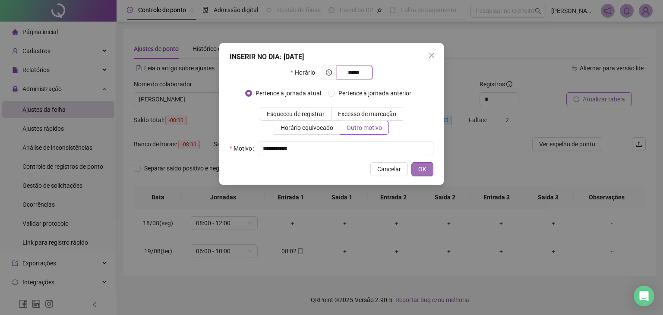
type input "*****"
click at [420, 170] on span "OK" at bounding box center [422, 168] width 8 height 9
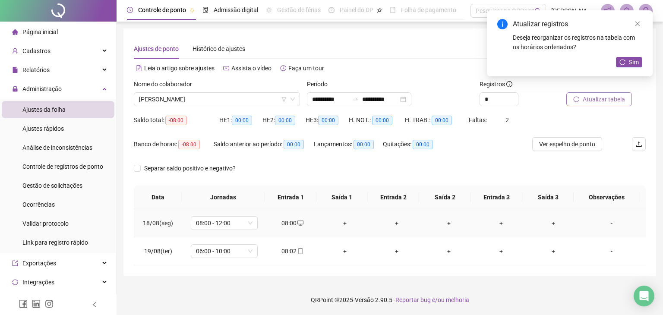
click at [343, 224] on div "+" at bounding box center [344, 222] width 38 height 9
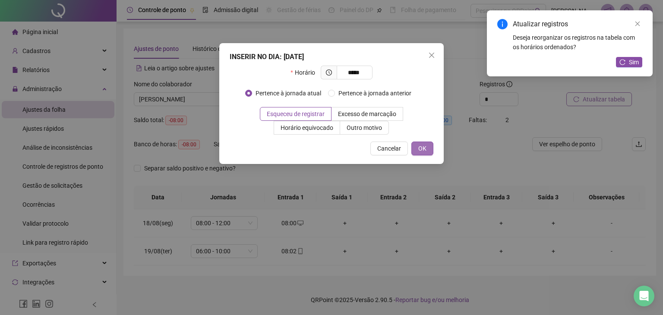
type input "*****"
click at [425, 148] on span "OK" at bounding box center [422, 148] width 8 height 9
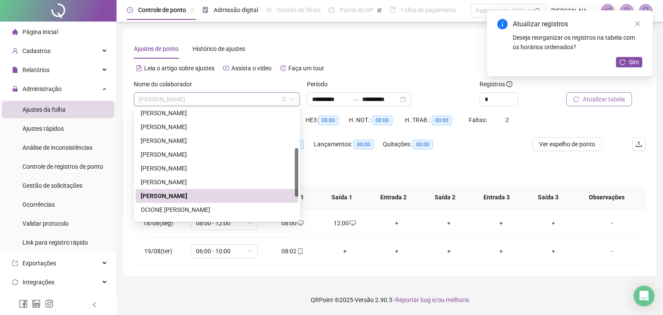
click at [246, 102] on span "[PERSON_NAME]" at bounding box center [217, 99] width 156 height 13
click at [239, 254] on span "06:00 - 10:00" at bounding box center [224, 251] width 57 height 13
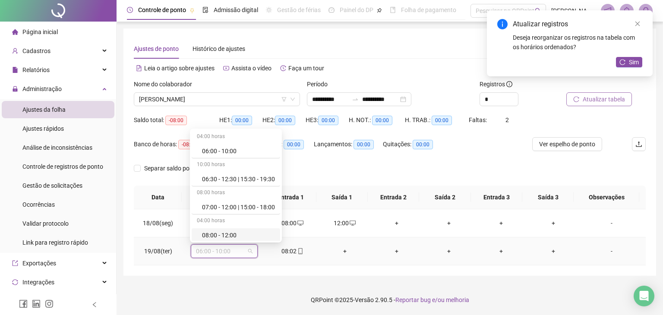
click at [235, 232] on div "08:00 - 12:00" at bounding box center [238, 234] width 73 height 9
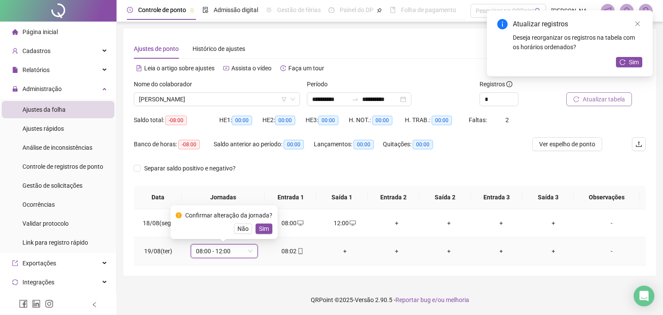
click at [259, 227] on span "Sim" at bounding box center [264, 228] width 10 height 9
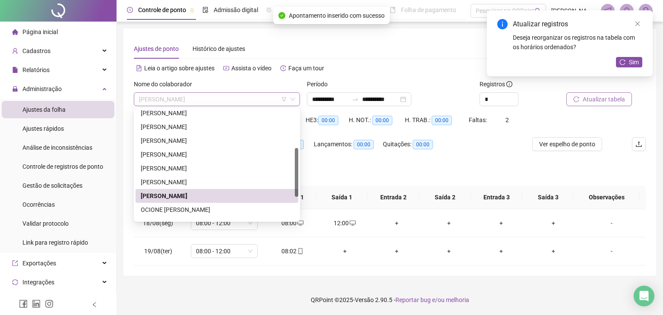
click at [246, 104] on span "[PERSON_NAME]" at bounding box center [217, 99] width 156 height 13
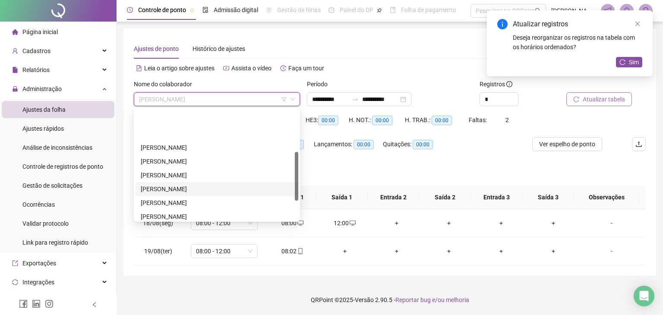
scroll to position [95, 0]
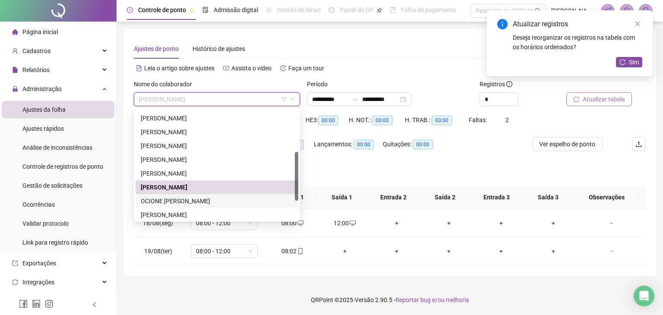
click at [214, 203] on div "OCIONE [PERSON_NAME]" at bounding box center [217, 200] width 152 height 9
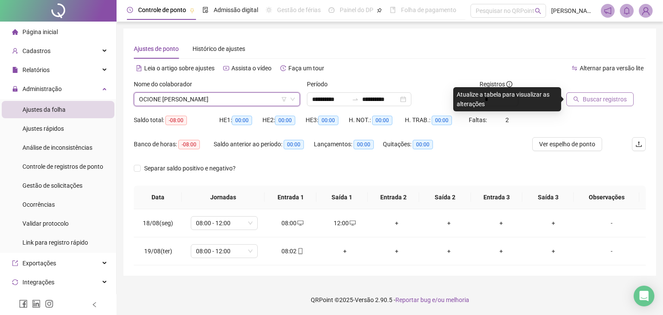
click at [621, 102] on span "Buscar registros" at bounding box center [605, 99] width 44 height 9
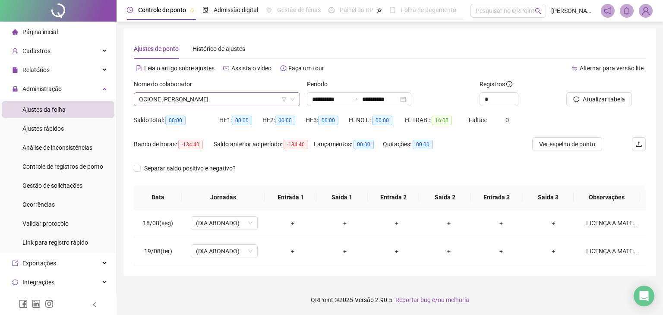
click at [252, 104] on span "OCIONE [PERSON_NAME]" at bounding box center [217, 99] width 156 height 13
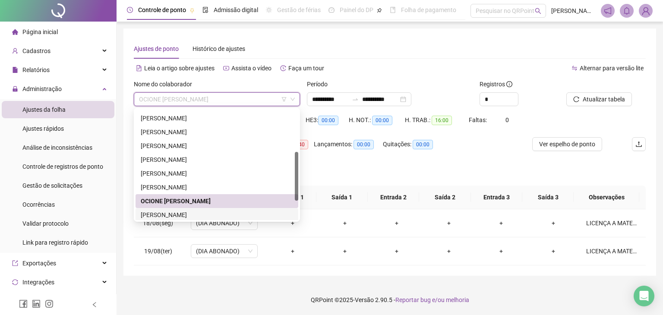
click at [218, 209] on div "[PERSON_NAME]" at bounding box center [217, 215] width 163 height 14
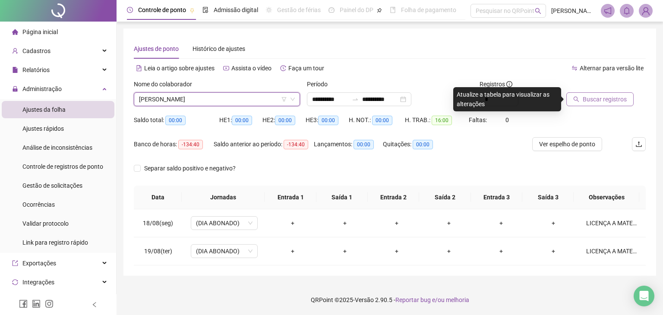
click at [582, 106] on button "Buscar registros" at bounding box center [599, 99] width 67 height 14
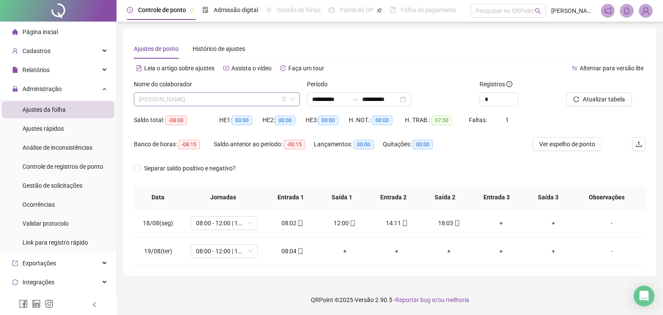
click at [224, 95] on span "[PERSON_NAME]" at bounding box center [217, 99] width 156 height 13
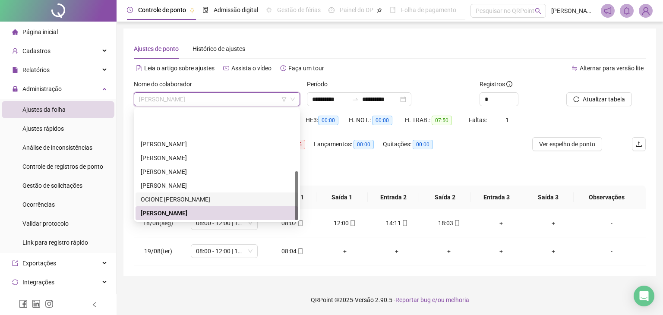
scroll to position [138, 0]
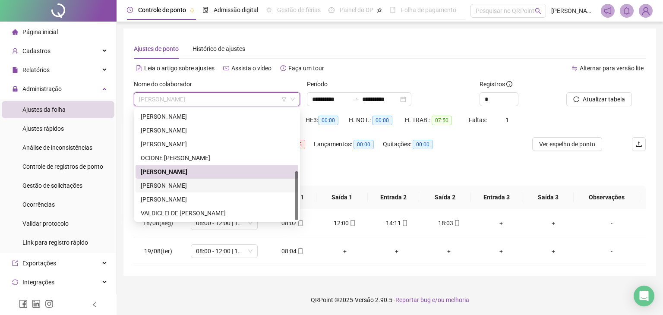
click at [205, 183] on div "[PERSON_NAME]" at bounding box center [217, 185] width 152 height 9
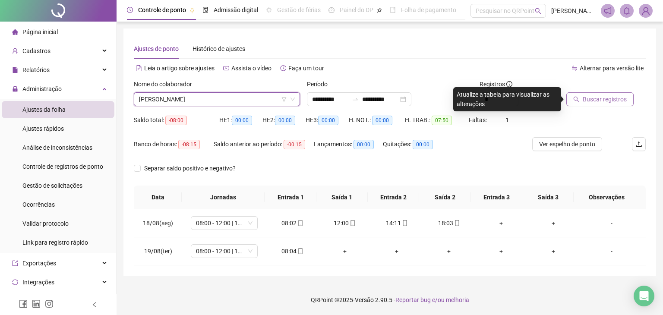
click at [567, 104] on button "Buscar registros" at bounding box center [599, 99] width 67 height 14
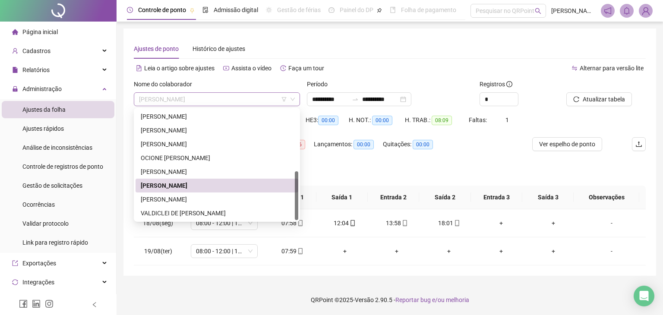
click at [238, 106] on div "[PERSON_NAME]" at bounding box center [217, 99] width 166 height 14
click at [207, 202] on div "[PERSON_NAME]" at bounding box center [217, 199] width 152 height 9
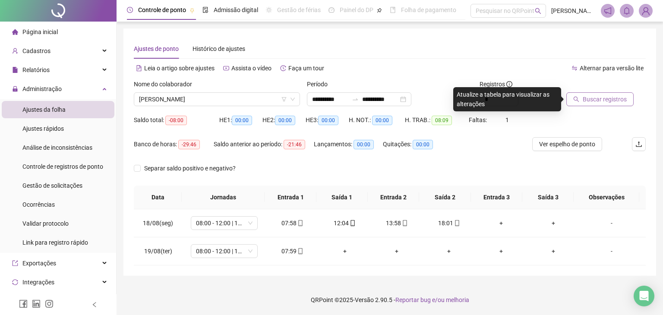
click at [616, 102] on span "Buscar registros" at bounding box center [605, 99] width 44 height 9
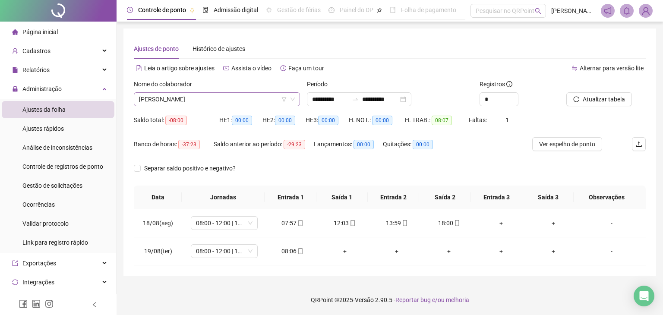
click at [269, 106] on input "search" at bounding box center [213, 99] width 148 height 13
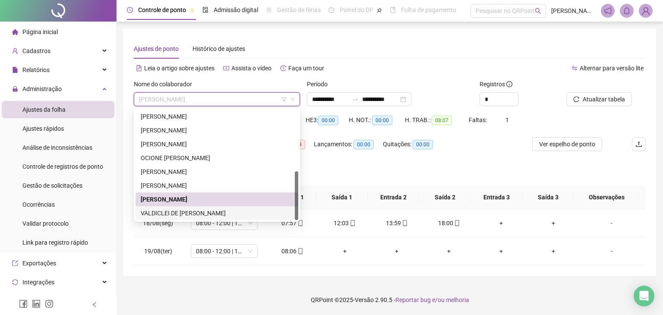
click at [229, 215] on div "VALDICLEI DE [PERSON_NAME]" at bounding box center [217, 212] width 152 height 9
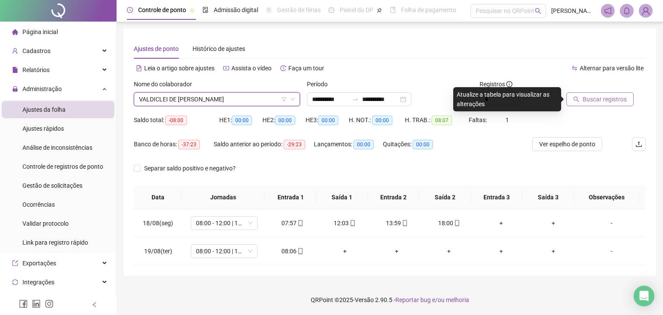
click at [577, 98] on icon "search" at bounding box center [576, 99] width 6 height 6
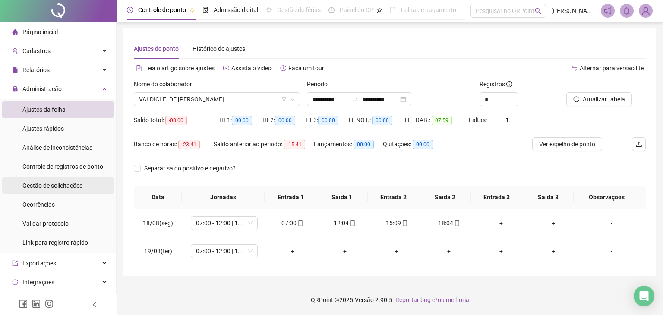
click at [62, 192] on div "Gestão de solicitações" at bounding box center [52, 185] width 60 height 17
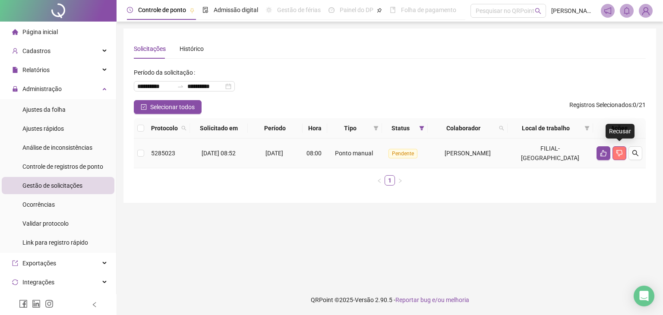
click at [617, 151] on icon "dislike" at bounding box center [619, 153] width 7 height 7
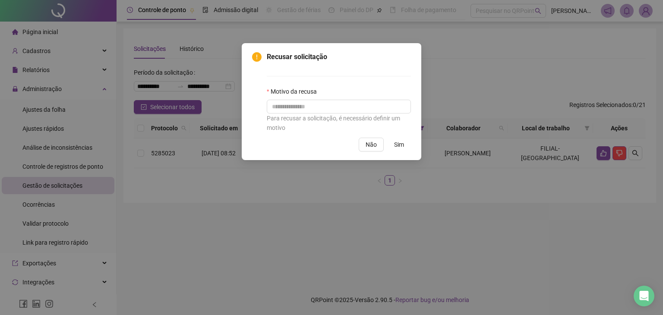
click at [352, 114] on div "Para recusar a solicitação, é necessário definir um motivo" at bounding box center [339, 122] width 144 height 19
click at [353, 109] on input "text" at bounding box center [339, 107] width 144 height 14
type input "**********"
click at [395, 145] on span "Sim" at bounding box center [399, 144] width 10 height 9
